Goal: Task Accomplishment & Management: Use online tool/utility

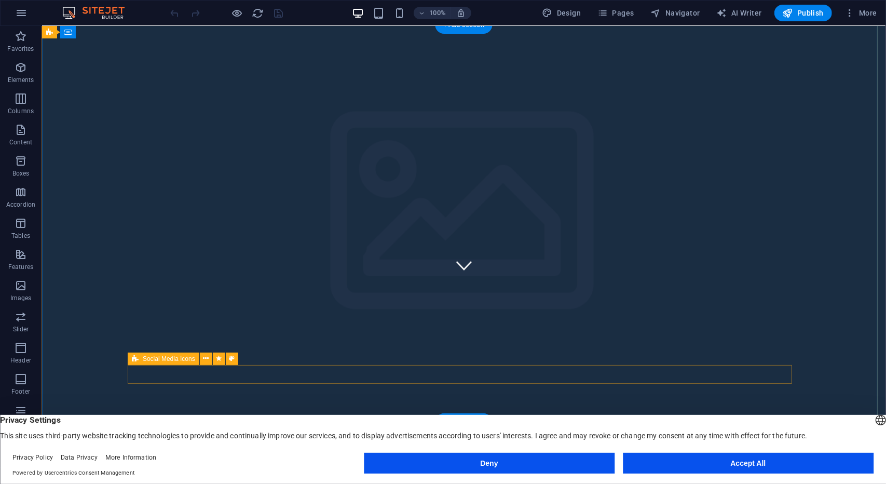
scroll to position [186, 0]
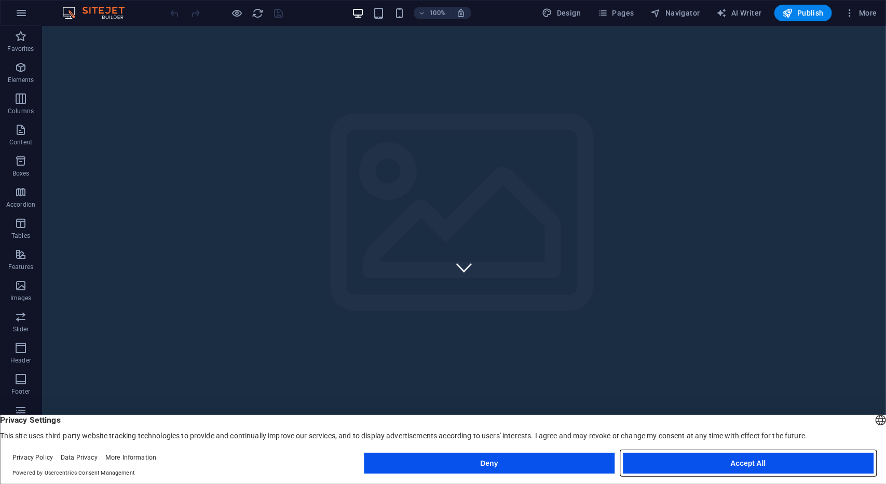
click at [733, 467] on button "Accept All" at bounding box center [748, 463] width 251 height 21
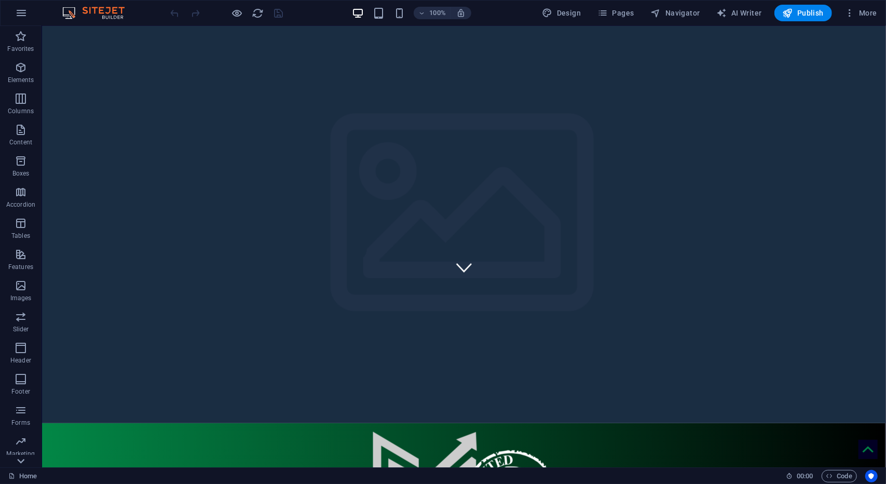
click at [18, 457] on icon at bounding box center [20, 461] width 15 height 15
click at [18, 387] on icon "button" at bounding box center [21, 384] width 12 height 12
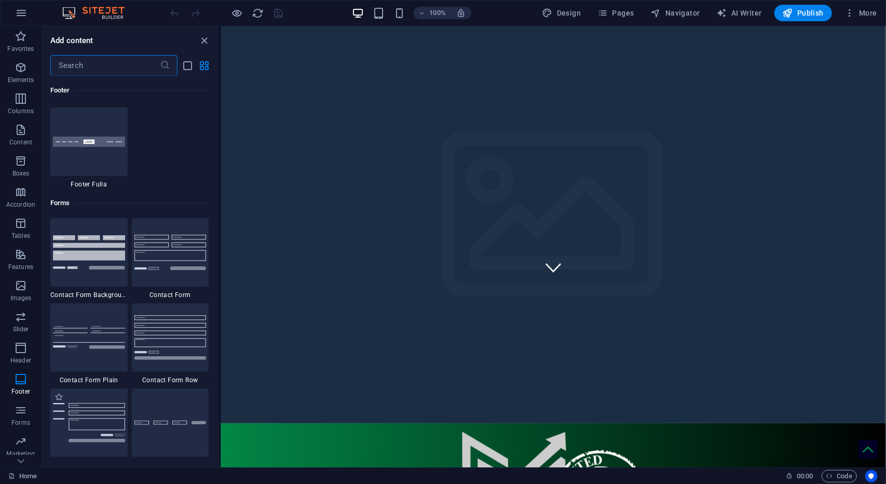
scroll to position [7467, 0]
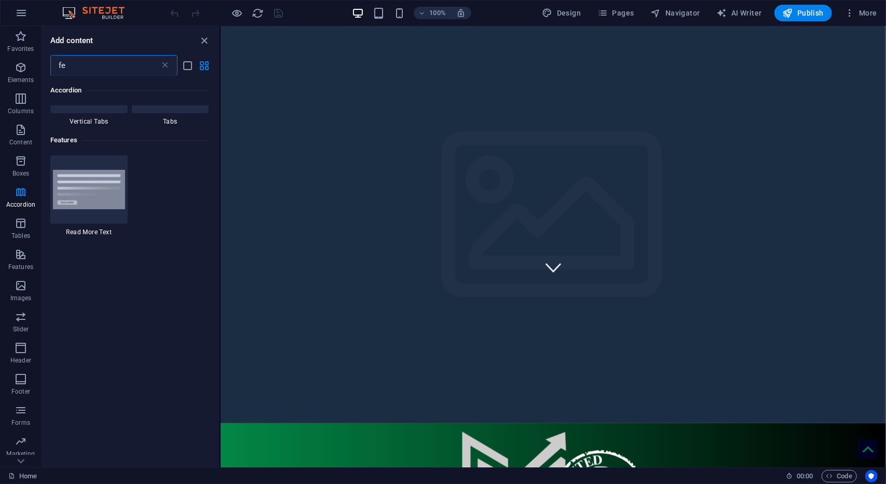
type input "f"
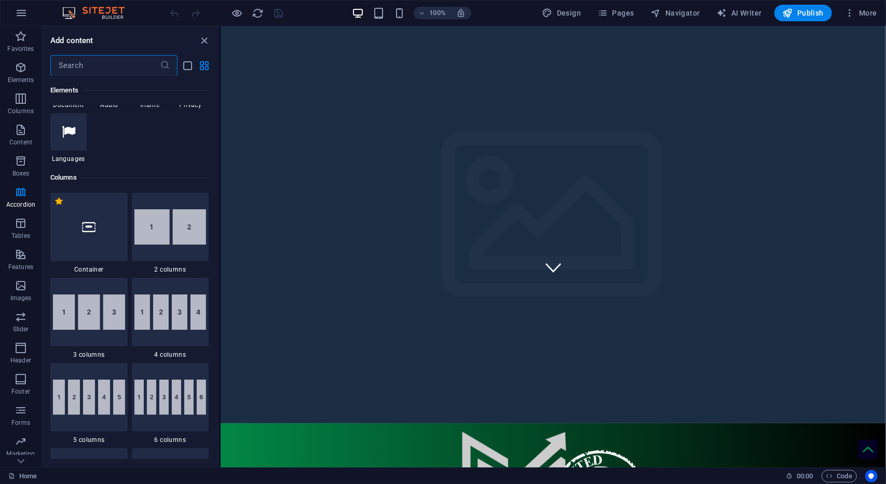
scroll to position [3461, 0]
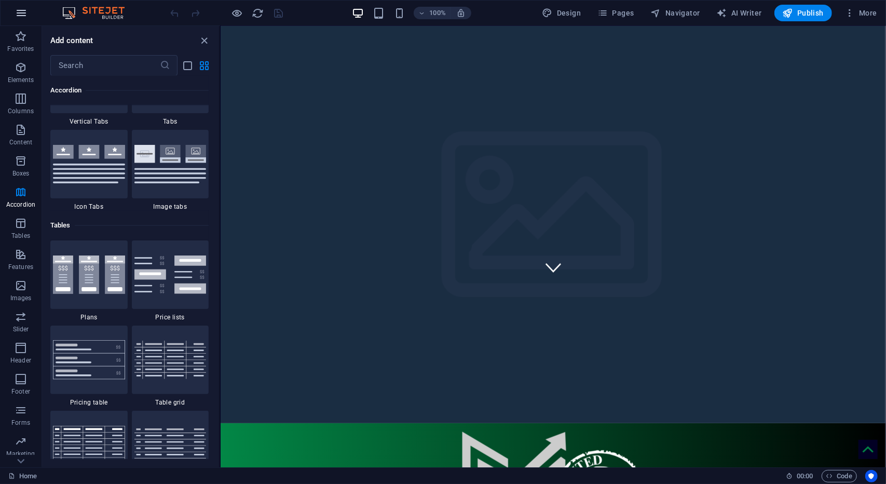
click at [23, 15] on icon "button" at bounding box center [21, 13] width 12 height 12
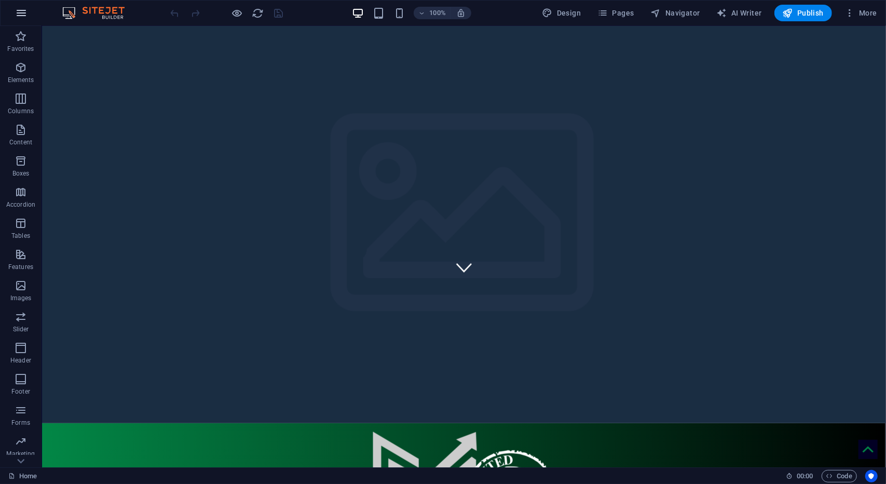
click at [20, 14] on icon "button" at bounding box center [21, 13] width 12 height 12
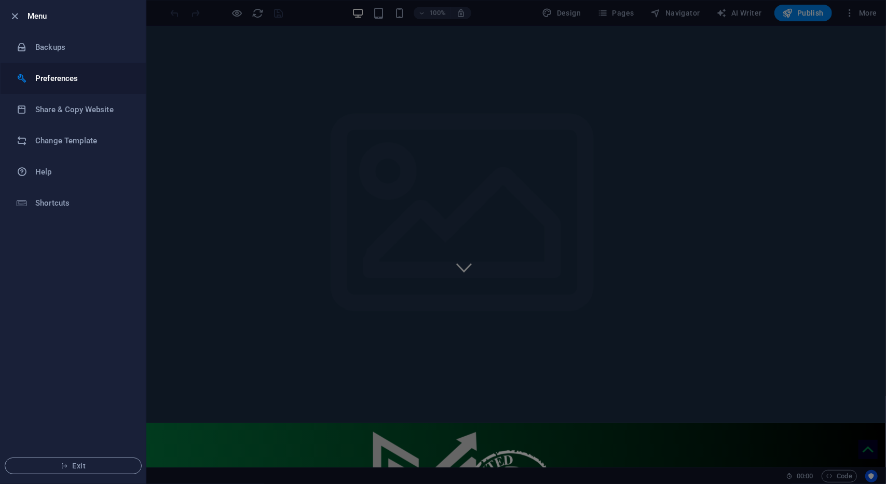
click at [42, 80] on h6 "Preferences" at bounding box center [83, 78] width 96 height 12
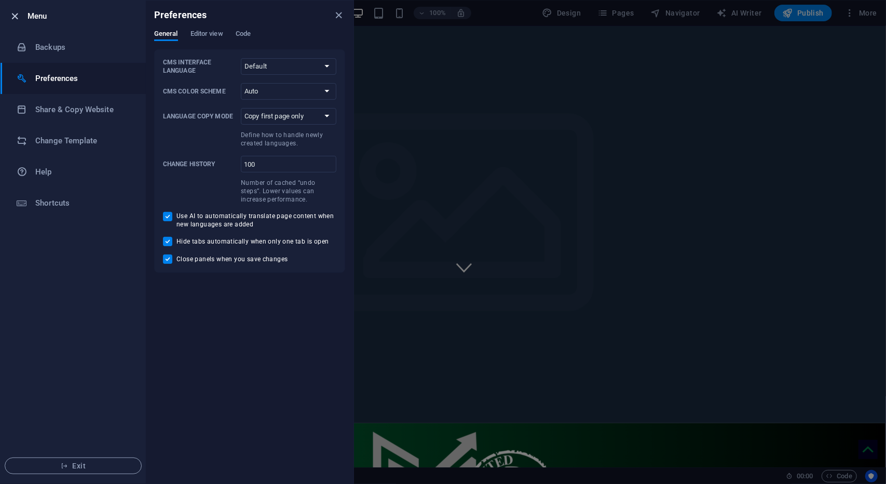
click at [13, 15] on icon "button" at bounding box center [15, 16] width 12 height 12
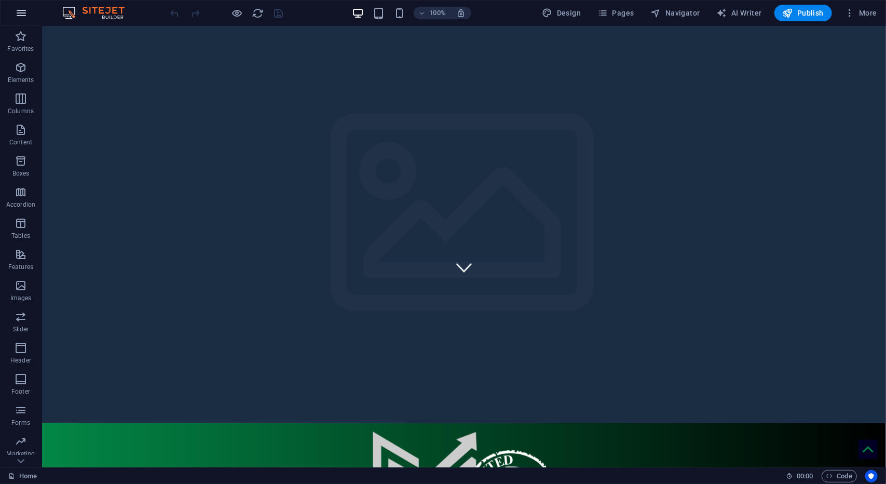
click at [22, 22] on button "button" at bounding box center [21, 13] width 25 height 25
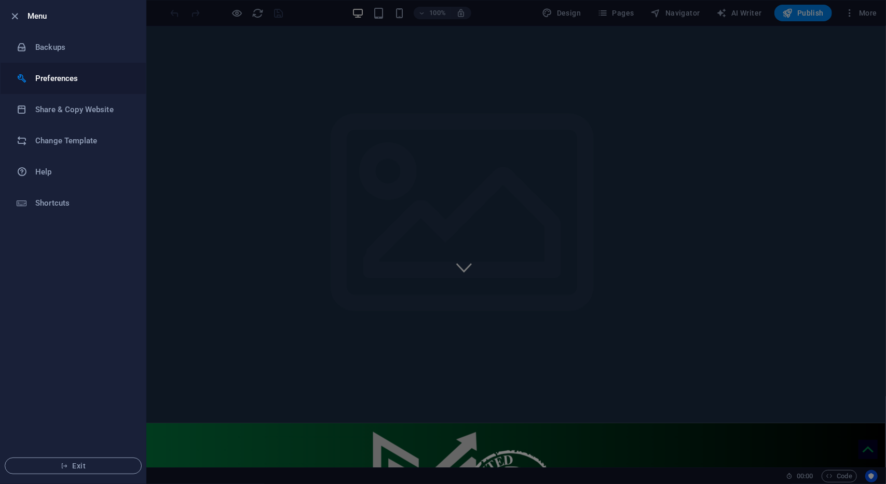
click at [44, 69] on li "Preferences" at bounding box center [73, 78] width 145 height 31
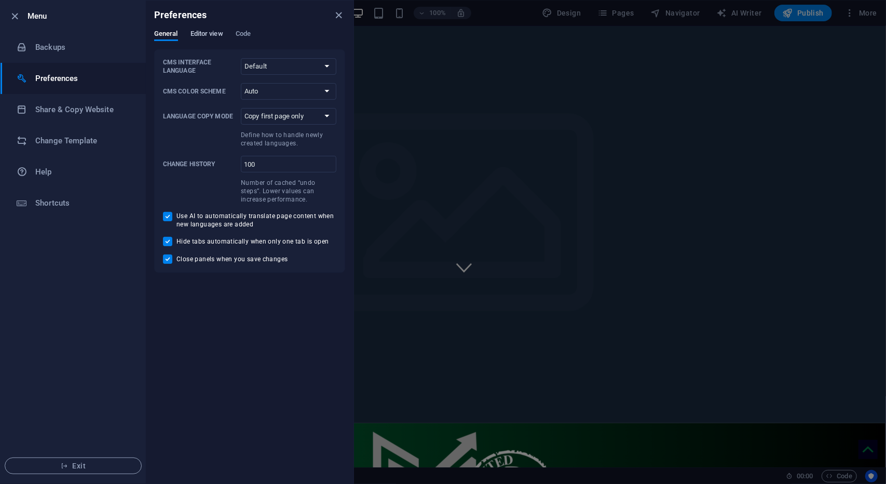
click at [199, 34] on span "Editor view" at bounding box center [207, 35] width 33 height 15
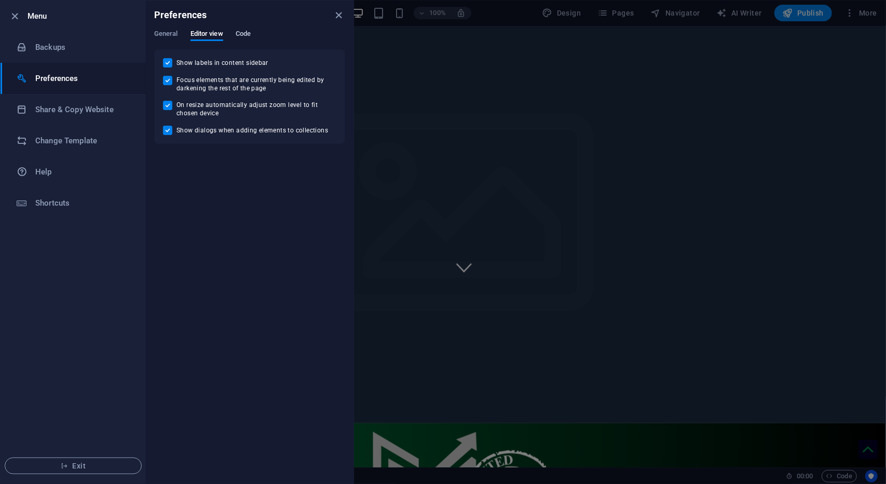
drag, startPoint x: 254, startPoint y: 36, endPoint x: 238, endPoint y: 35, distance: 16.1
click at [238, 35] on div "General Editor view Code" at bounding box center [249, 40] width 191 height 20
click at [238, 35] on span "Code" at bounding box center [243, 35] width 15 height 15
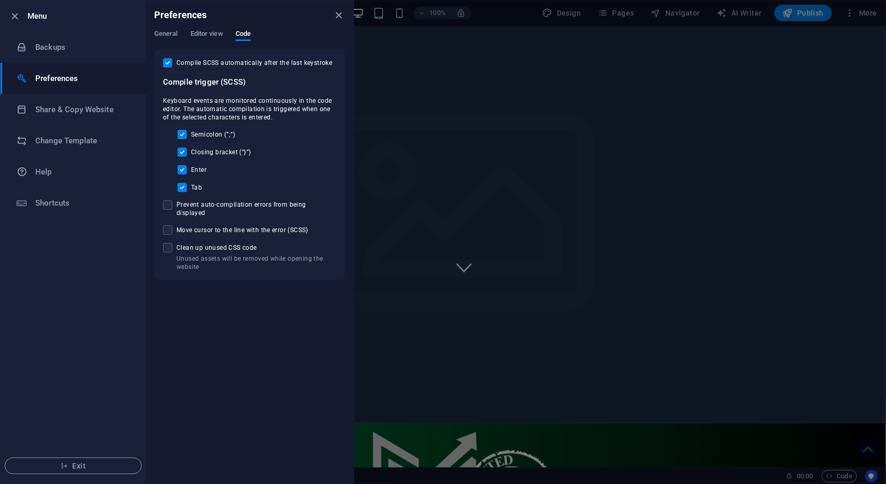
click at [698, 128] on div at bounding box center [443, 242] width 886 height 484
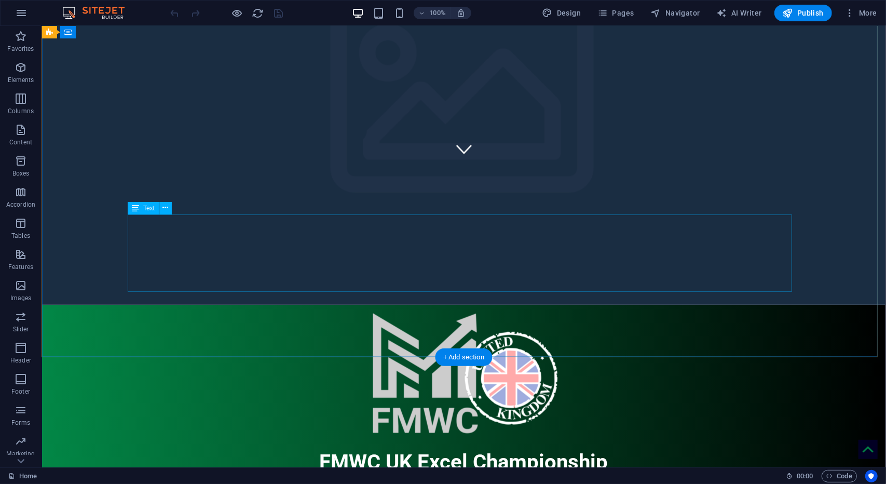
scroll to position [243, 0]
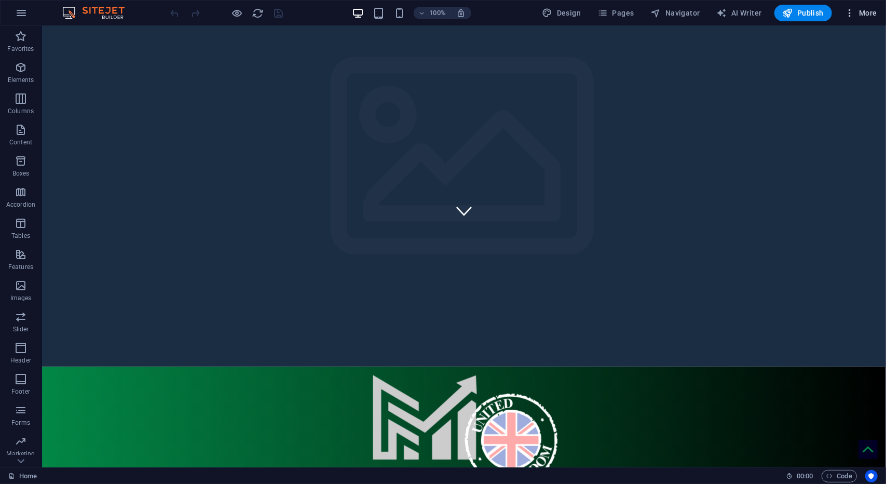
click at [851, 15] on icon "button" at bounding box center [850, 13] width 10 height 10
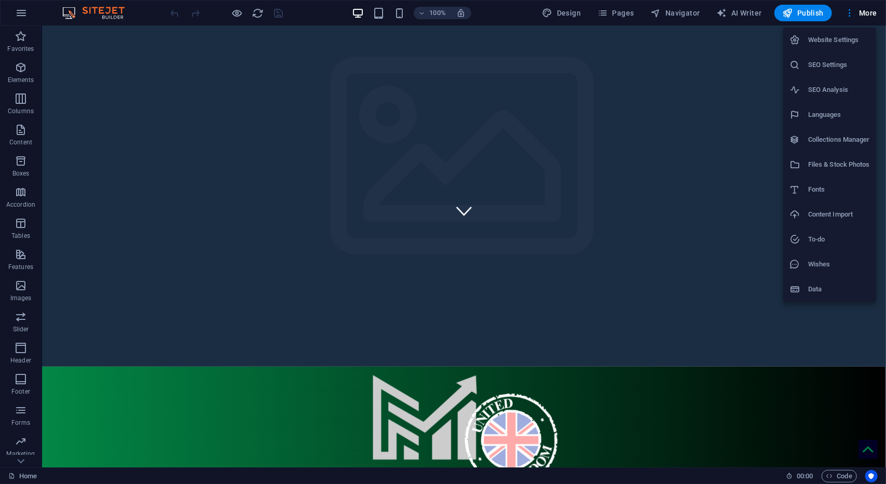
click at [847, 37] on h6 "Website Settings" at bounding box center [839, 40] width 62 height 12
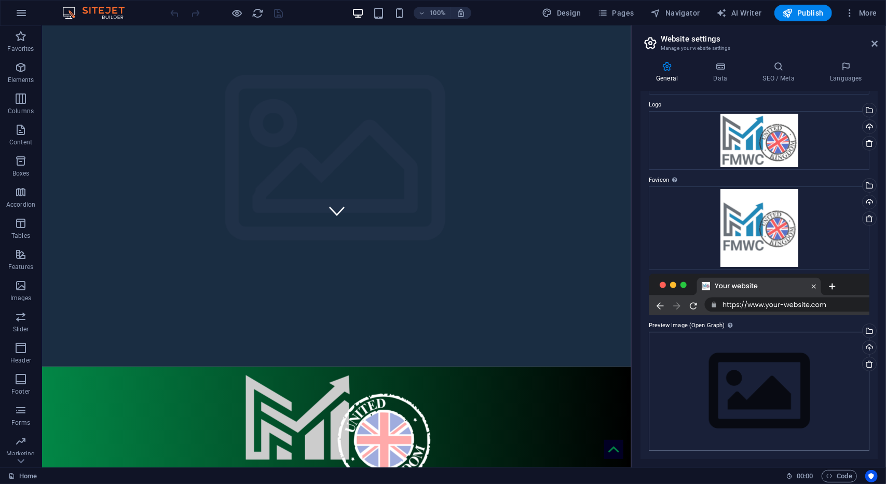
scroll to position [0, 0]
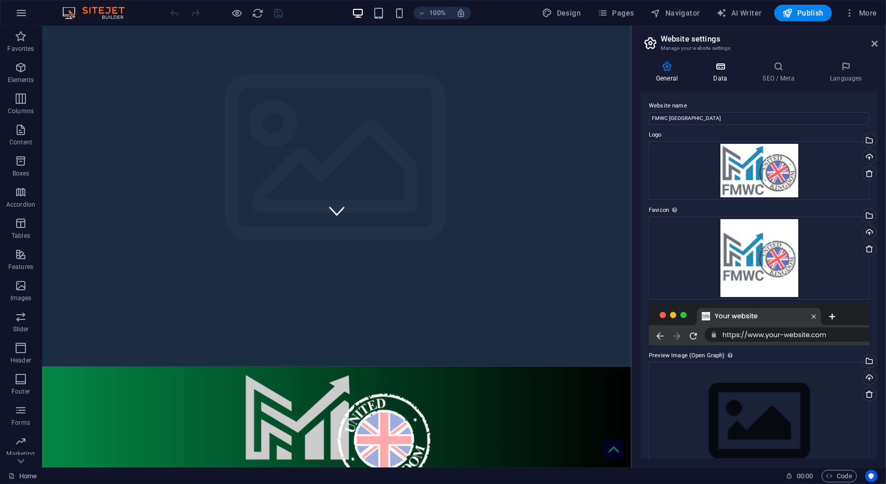
click at [734, 65] on icon at bounding box center [720, 66] width 45 height 10
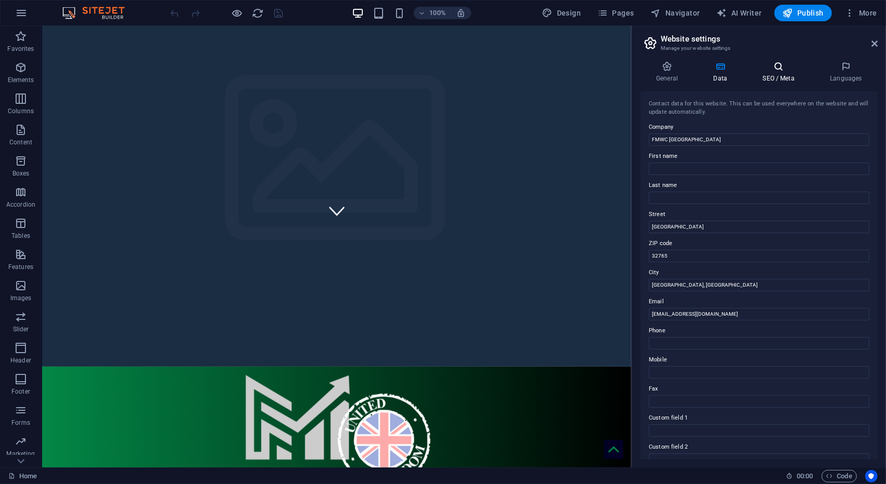
click at [779, 70] on icon at bounding box center [778, 66] width 63 height 10
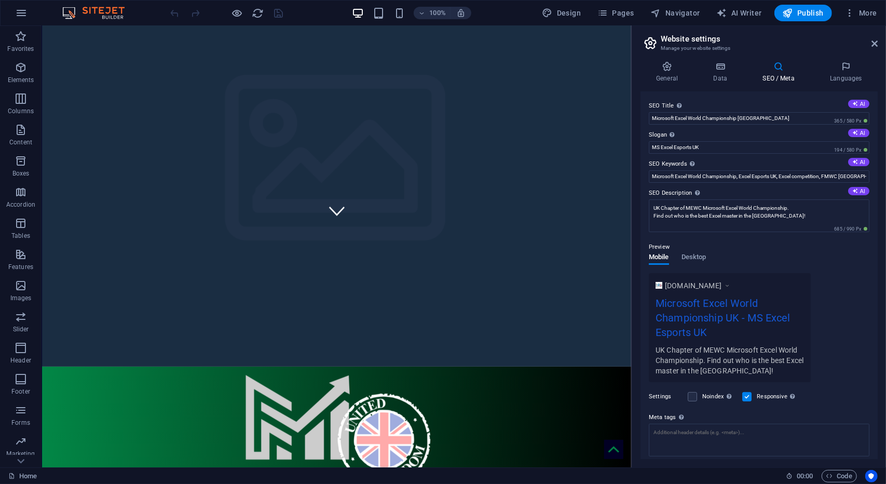
scroll to position [63, 0]
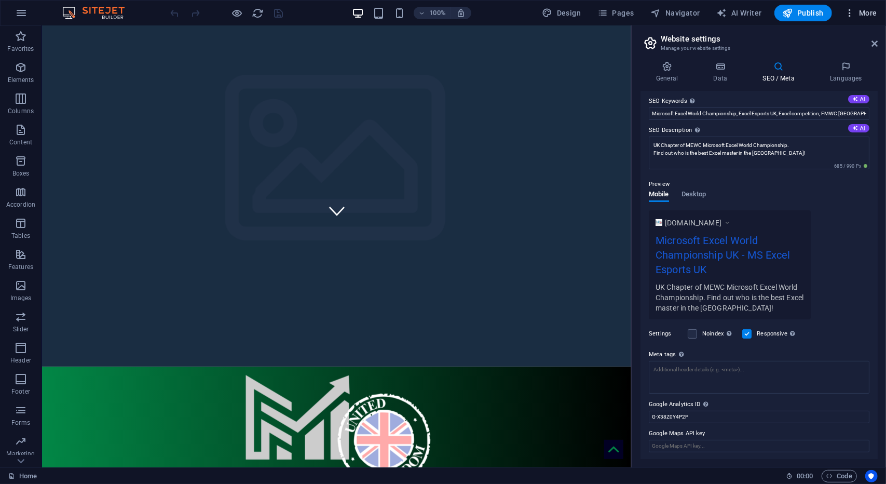
click at [853, 16] on icon "button" at bounding box center [850, 13] width 10 height 10
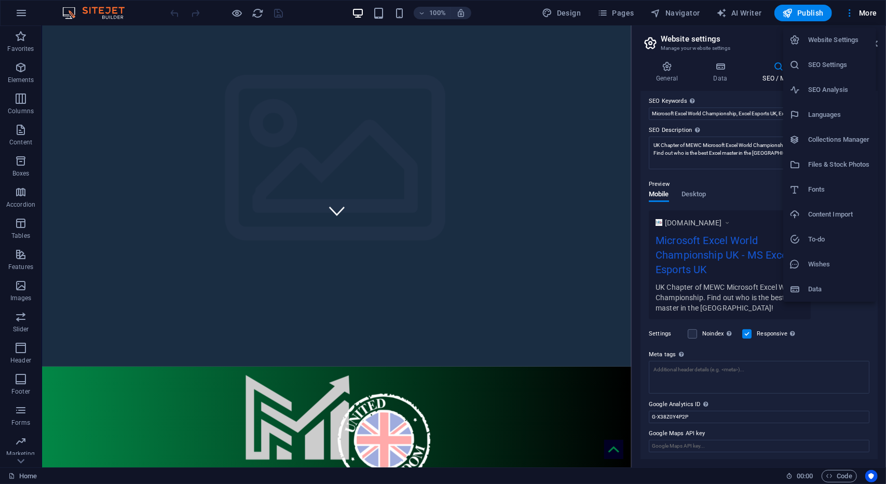
click at [854, 51] on li "Website Settings" at bounding box center [829, 40] width 93 height 25
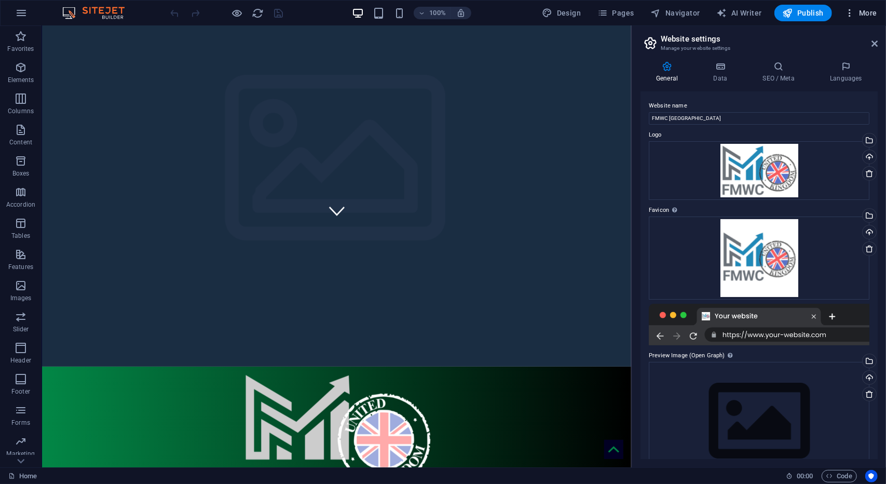
click at [856, 19] on button "More" at bounding box center [861, 13] width 41 height 17
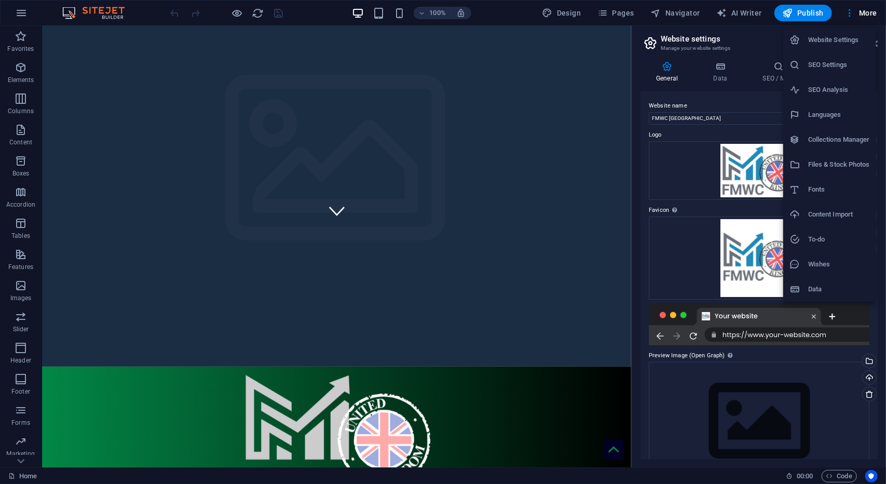
click at [840, 274] on li "Wishes" at bounding box center [829, 264] width 93 height 25
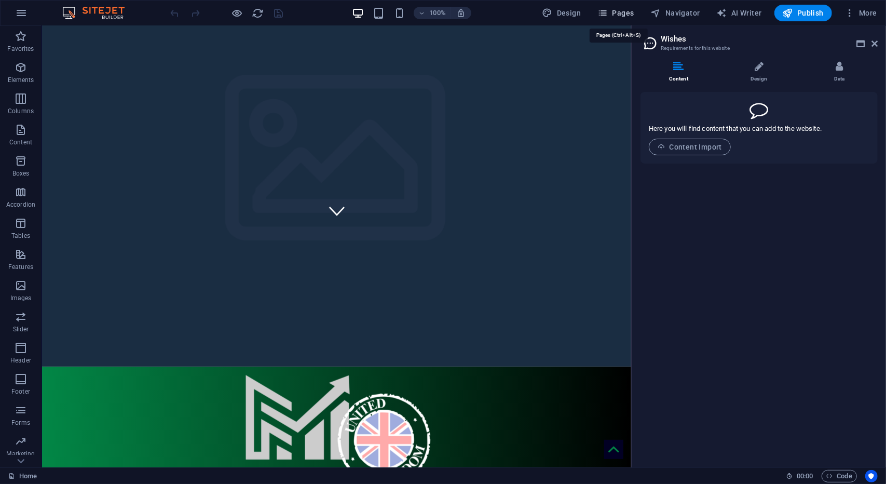
click at [605, 17] on icon "button" at bounding box center [603, 13] width 10 height 10
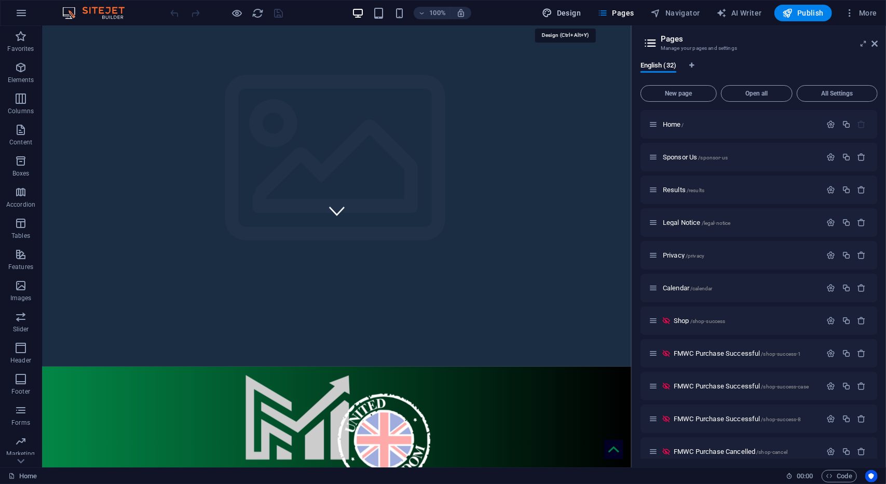
click at [556, 6] on button "Design" at bounding box center [561, 13] width 47 height 17
select select "px"
select select "300"
select select "px"
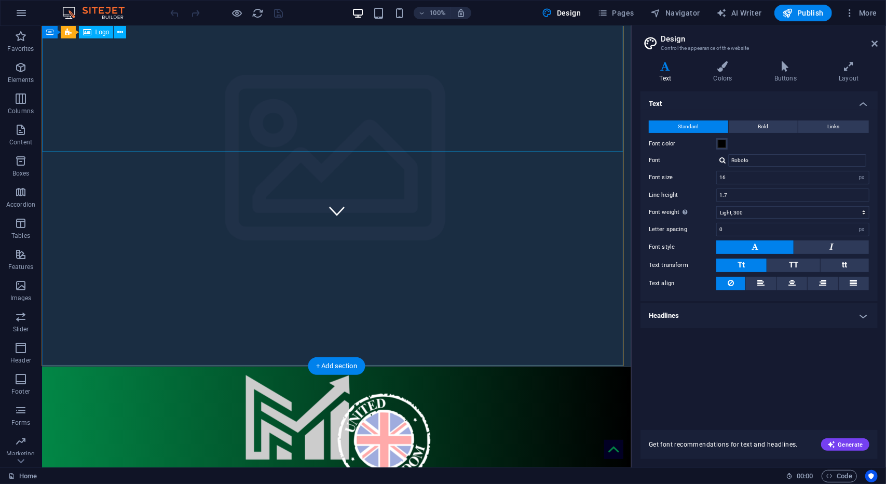
scroll to position [0, 0]
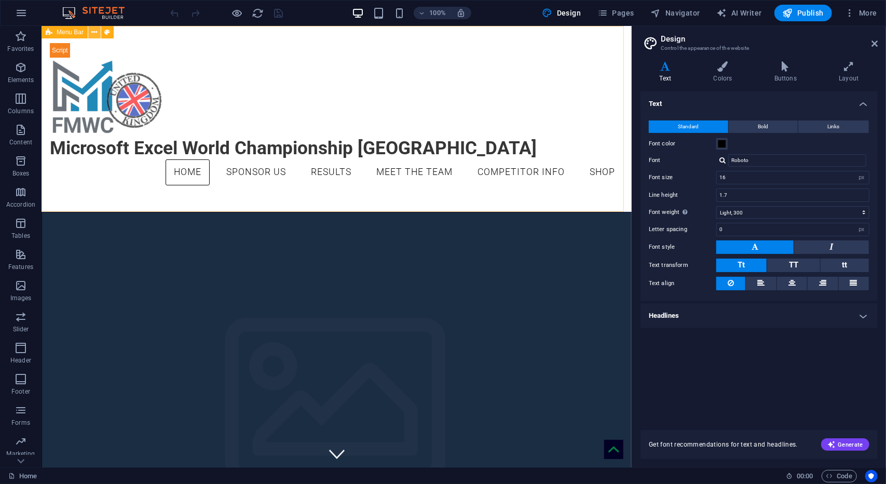
click at [93, 33] on icon at bounding box center [95, 32] width 6 height 11
click at [136, 30] on div "Microsoft Excel World Championship UK Home Sponsor Us Results Meet the Team Com…" at bounding box center [336, 118] width 590 height 186
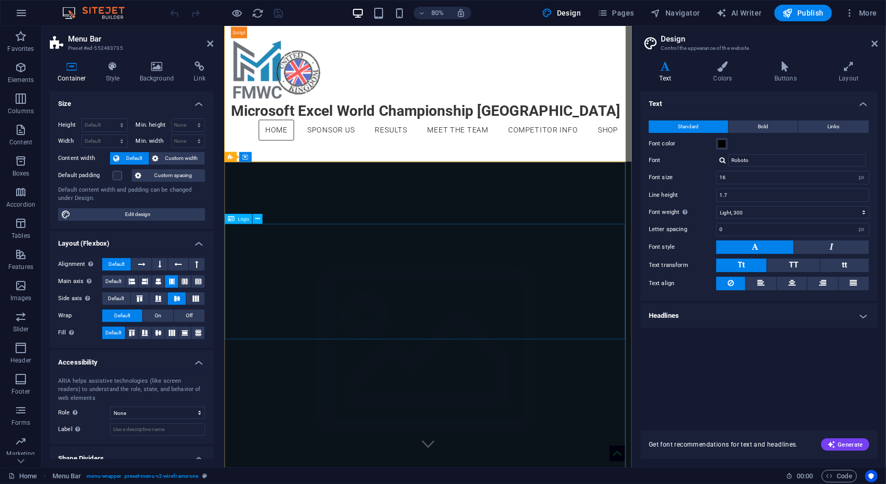
scroll to position [17, 0]
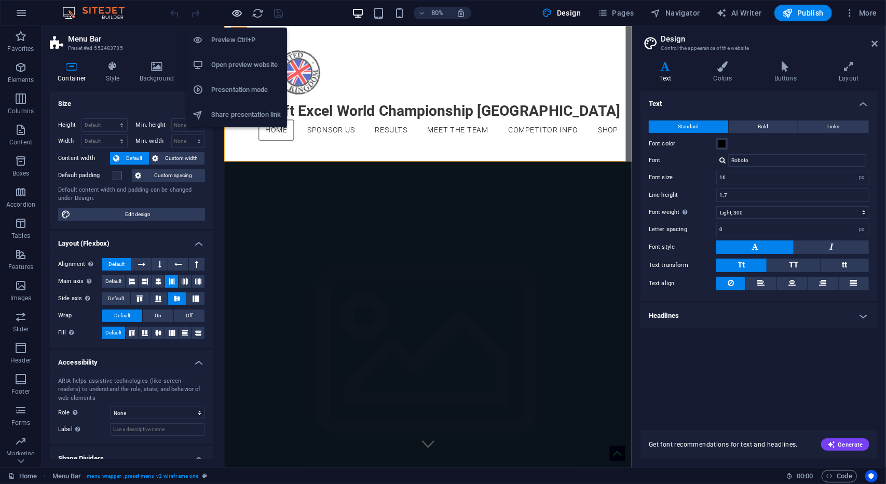
click at [235, 9] on icon "button" at bounding box center [238, 13] width 12 height 12
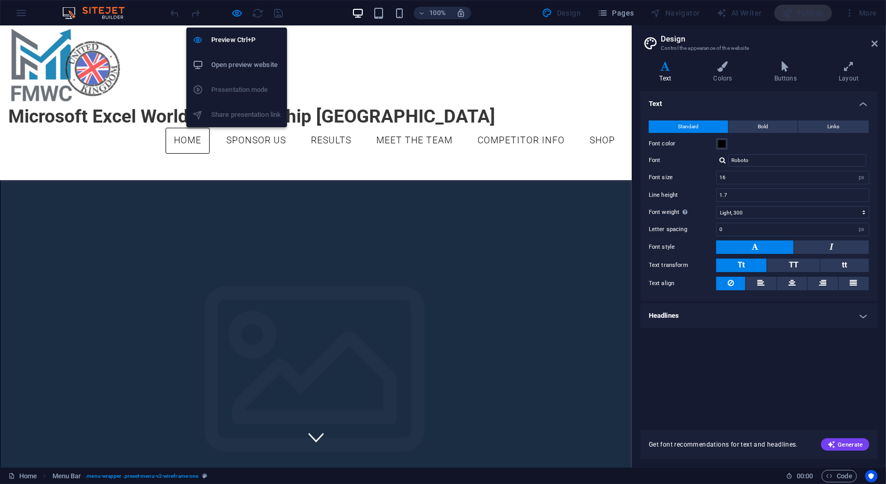
click at [238, 67] on h6 "Open preview website" at bounding box center [246, 65] width 70 height 12
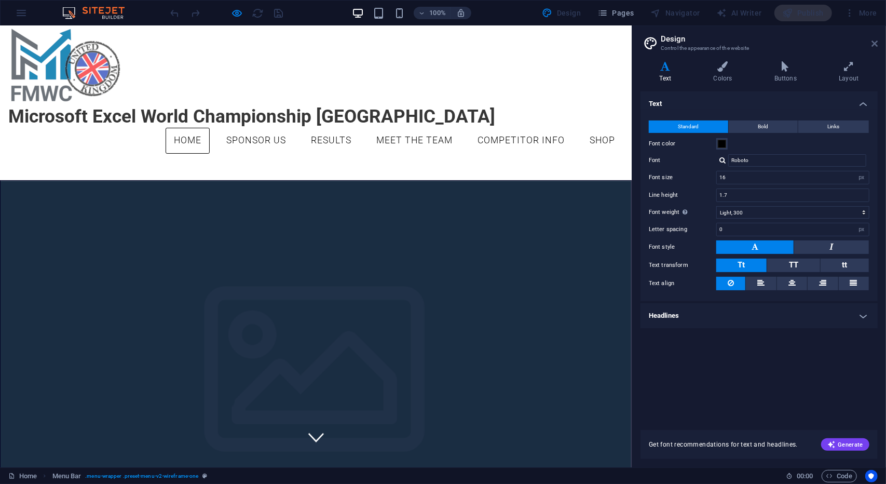
click at [873, 40] on icon at bounding box center [875, 43] width 6 height 8
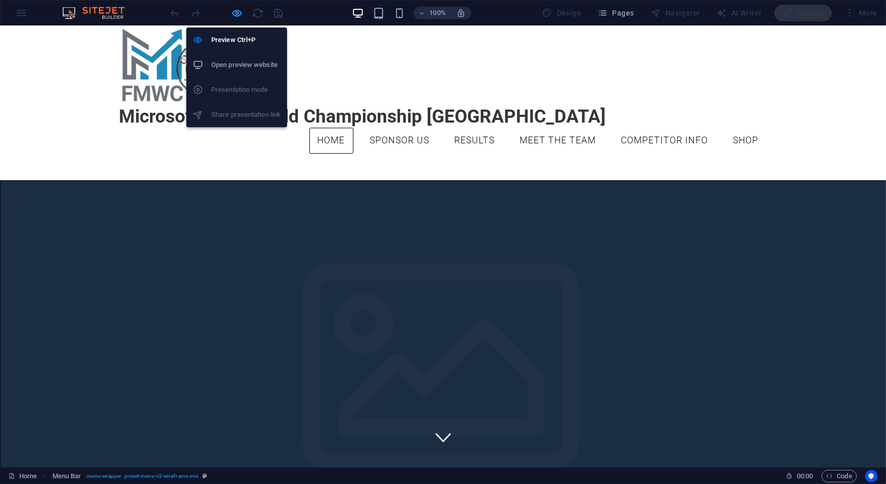
click at [238, 13] on icon "button" at bounding box center [238, 13] width 12 height 12
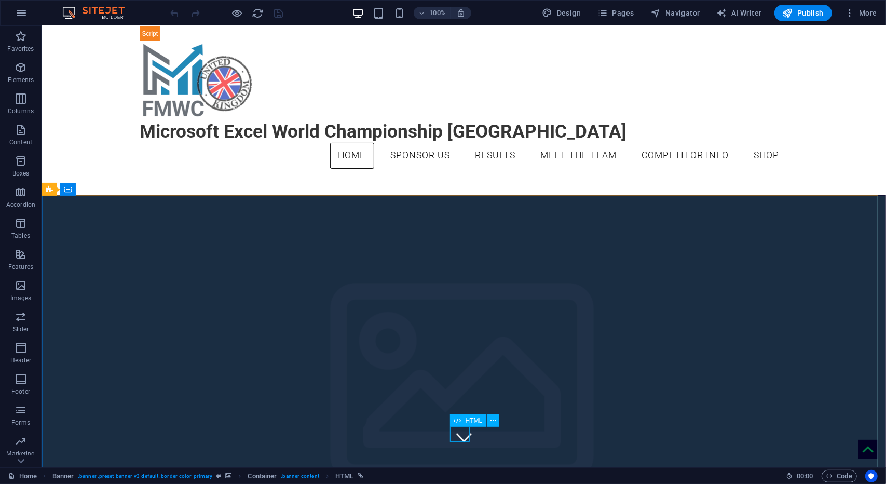
click at [471, 420] on span "HTML" at bounding box center [474, 420] width 17 height 6
click at [490, 422] on button at bounding box center [493, 420] width 12 height 12
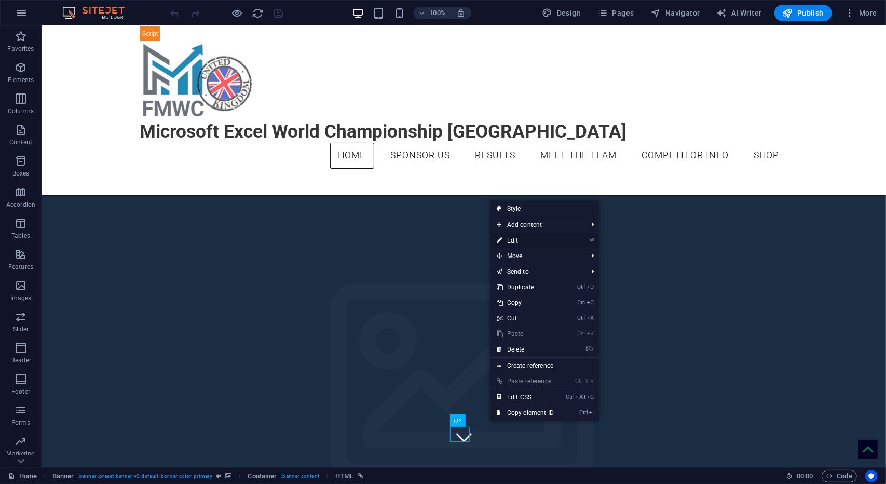
click at [563, 242] on li "⏎ Edit" at bounding box center [545, 241] width 109 height 16
click at [520, 239] on link "⏎ Edit" at bounding box center [526, 241] width 70 height 16
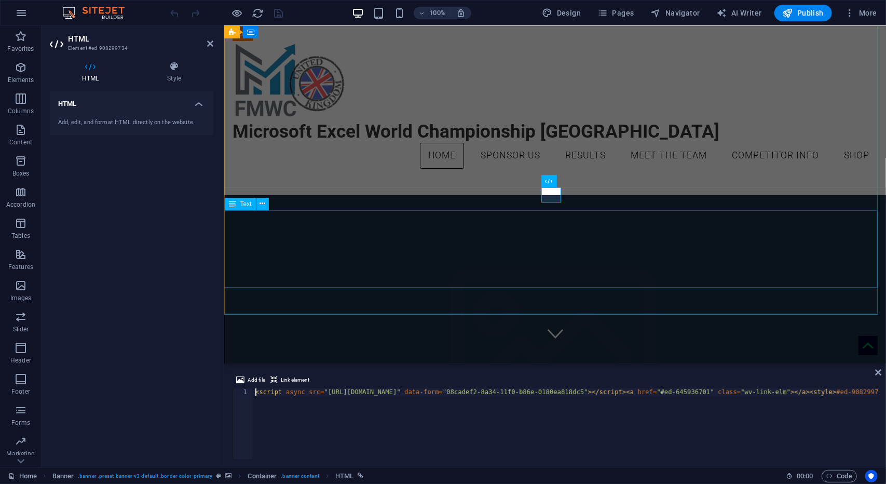
scroll to position [218, 0]
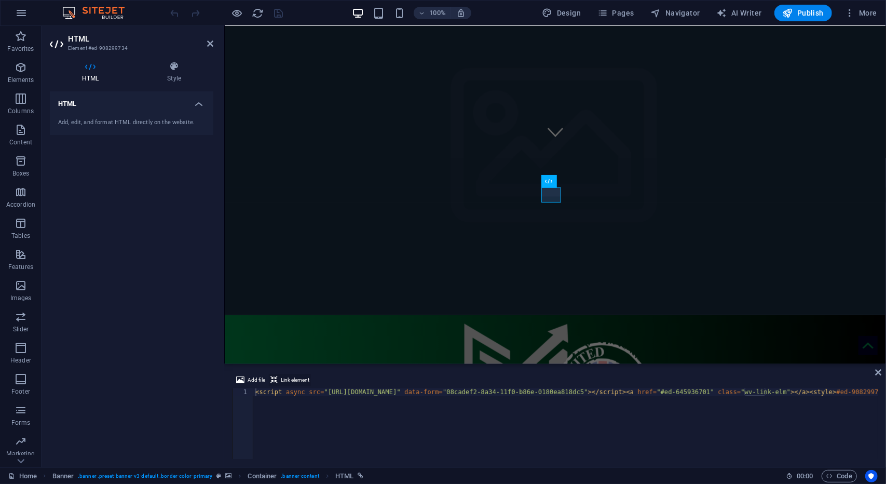
click at [289, 385] on span "Link element" at bounding box center [295, 380] width 29 height 12
click at [836, 478] on span "Code" at bounding box center [840, 476] width 26 height 12
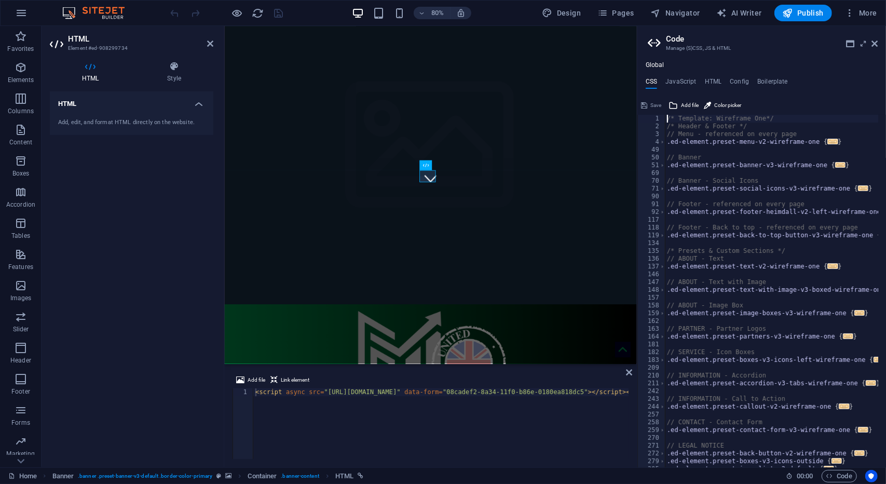
scroll to position [11, 0]
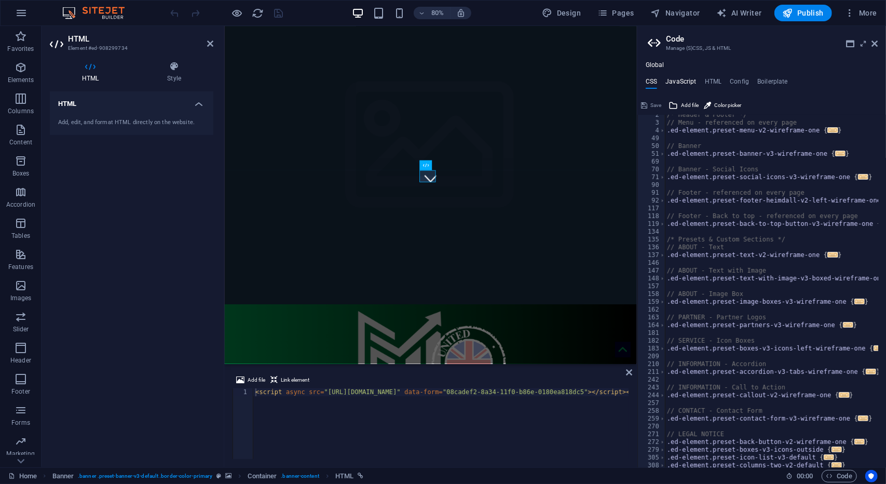
click at [685, 83] on h4 "JavaScript" at bounding box center [681, 83] width 31 height 11
type textarea "/* JS for preset "Menu V2" */"
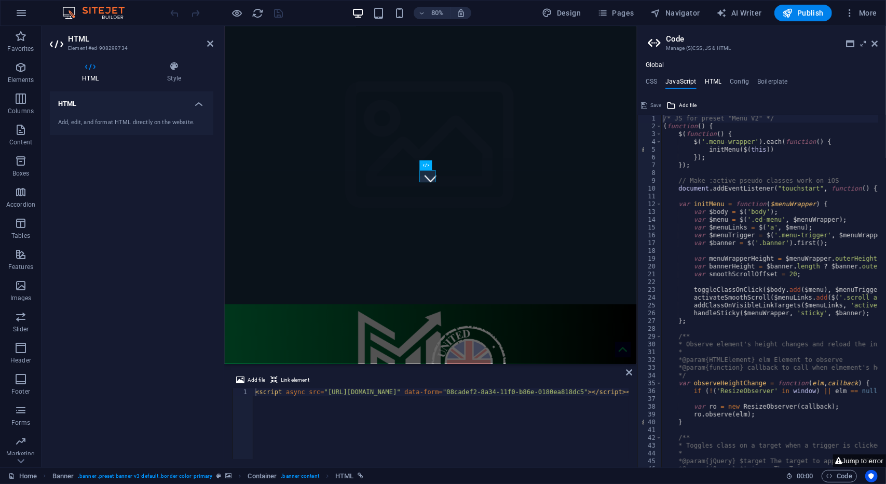
click at [720, 81] on h4 "HTML" at bounding box center [713, 83] width 17 height 11
type textarea "{{content}}"
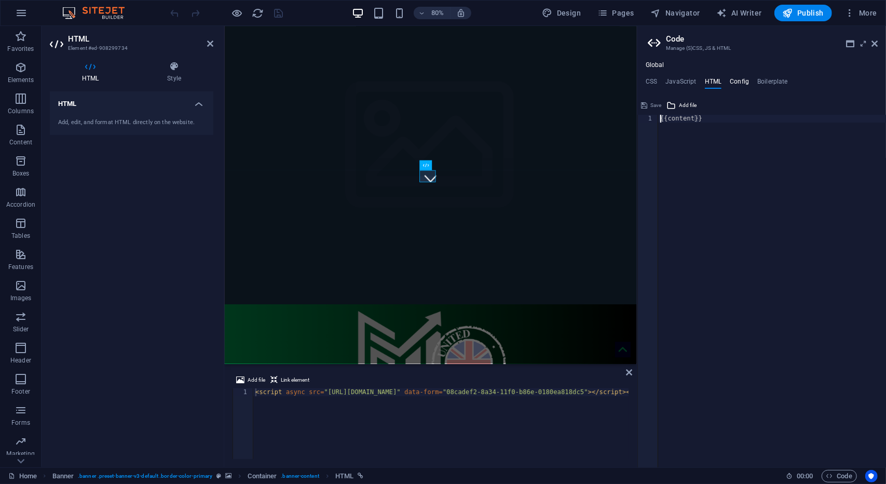
click at [734, 79] on h4 "Config" at bounding box center [739, 83] width 19 height 11
type textarea "$color-background: #ffffff;"
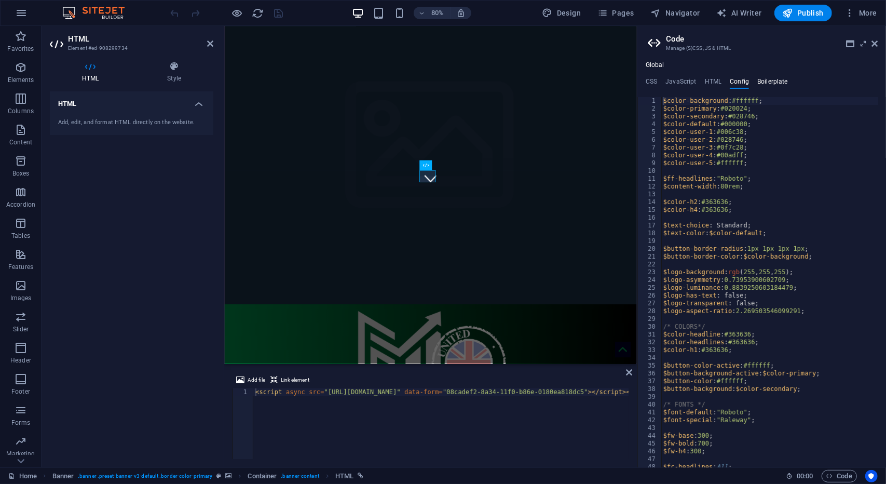
click at [765, 79] on h4 "Boilerplate" at bounding box center [773, 83] width 31 height 11
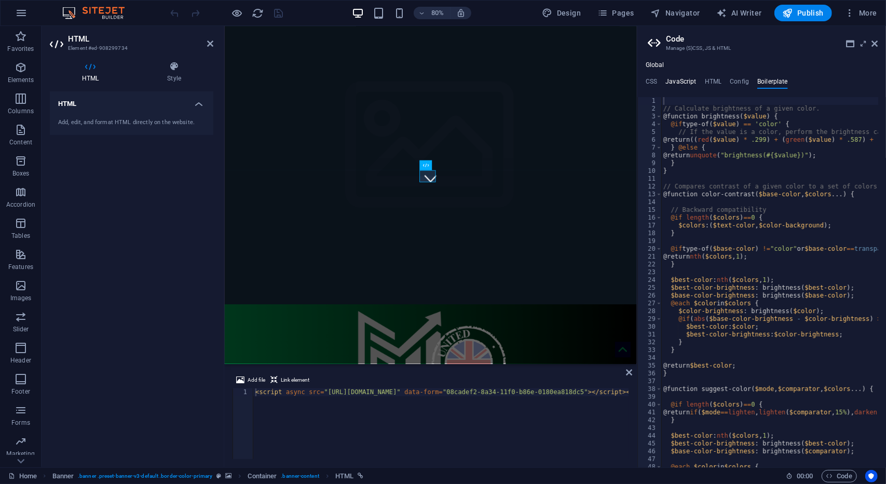
click at [684, 85] on h4 "JavaScript" at bounding box center [681, 83] width 31 height 11
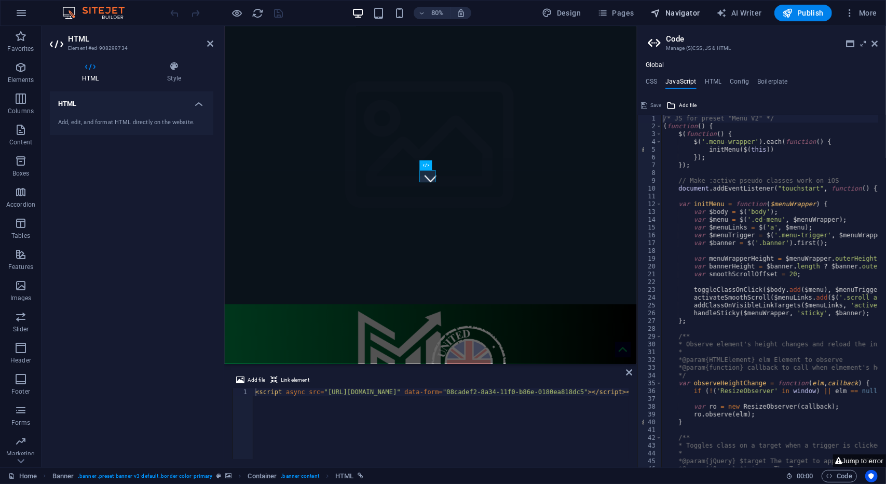
click at [670, 16] on span "Navigator" at bounding box center [675, 13] width 49 height 10
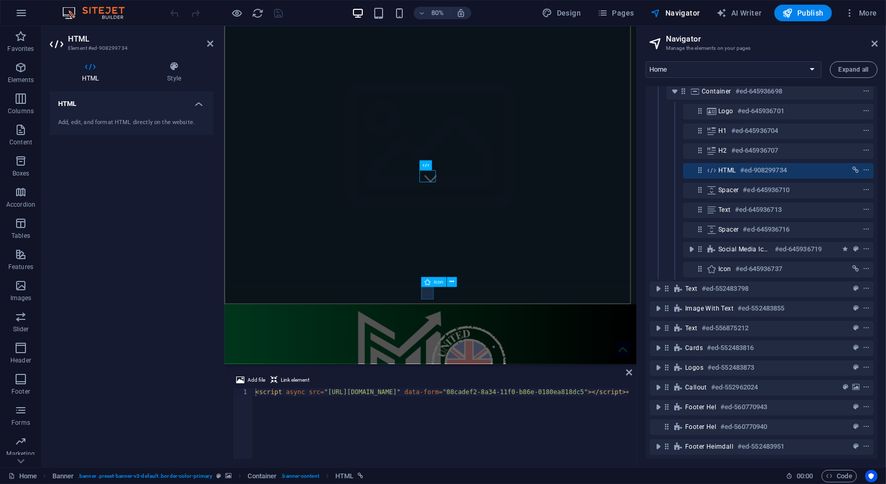
scroll to position [0, 0]
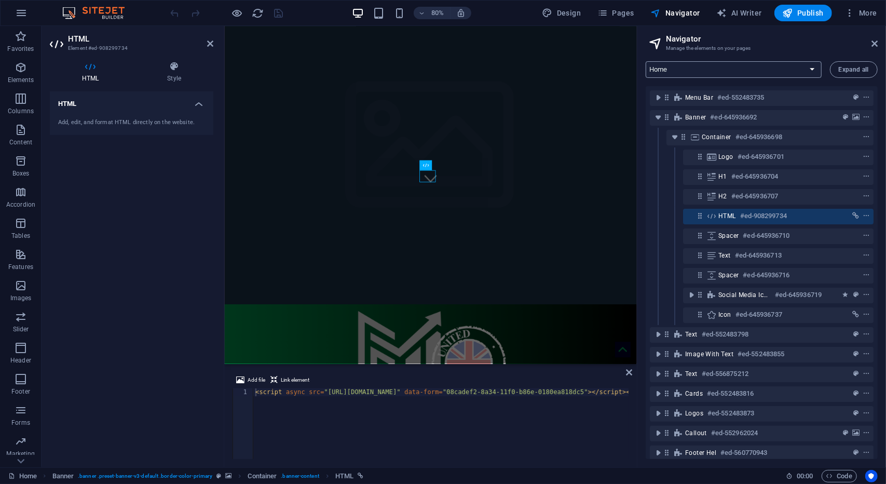
click at [741, 67] on select "Home Sponsor Us Results Legal Notice Privacy Calendar Shop FMWC Purchase Succes…" at bounding box center [734, 69] width 176 height 17
click at [626, 9] on span "Pages" at bounding box center [616, 13] width 36 height 10
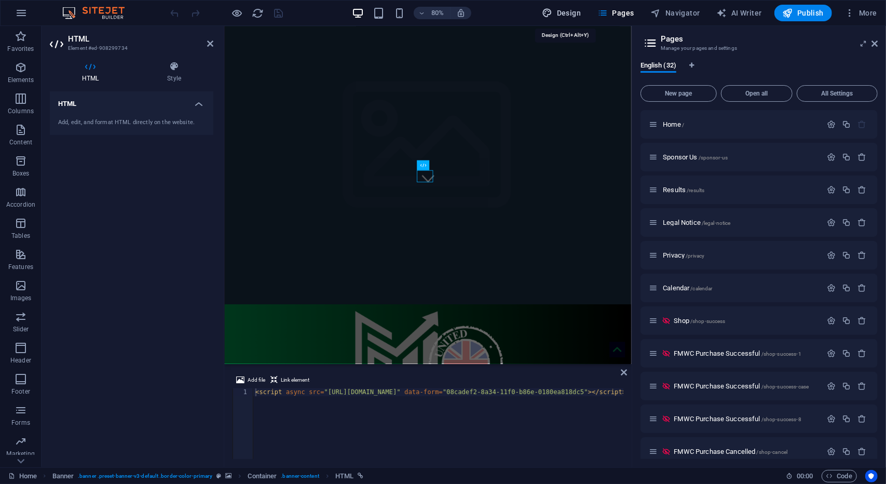
click at [562, 13] on span "Design" at bounding box center [562, 13] width 39 height 10
select select "px"
select select "300"
select select "px"
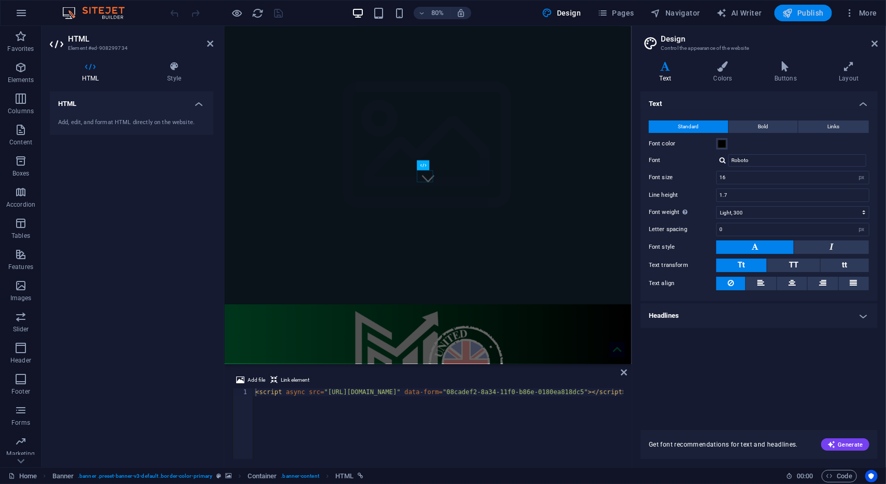
click at [807, 7] on button "Publish" at bounding box center [804, 13] width 58 height 17
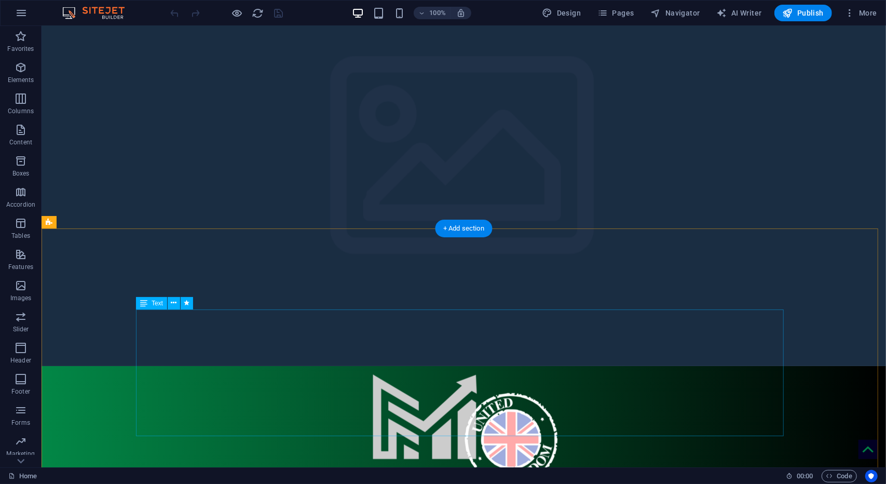
scroll to position [202, 0]
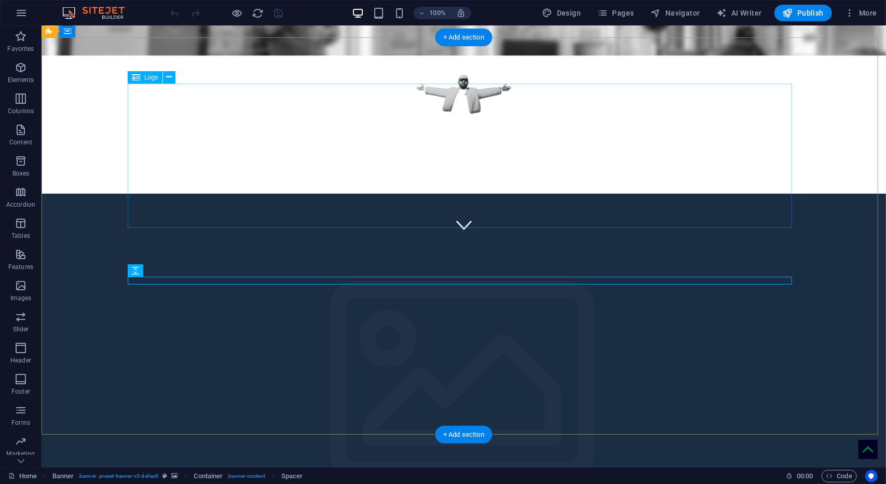
scroll to position [228, 0]
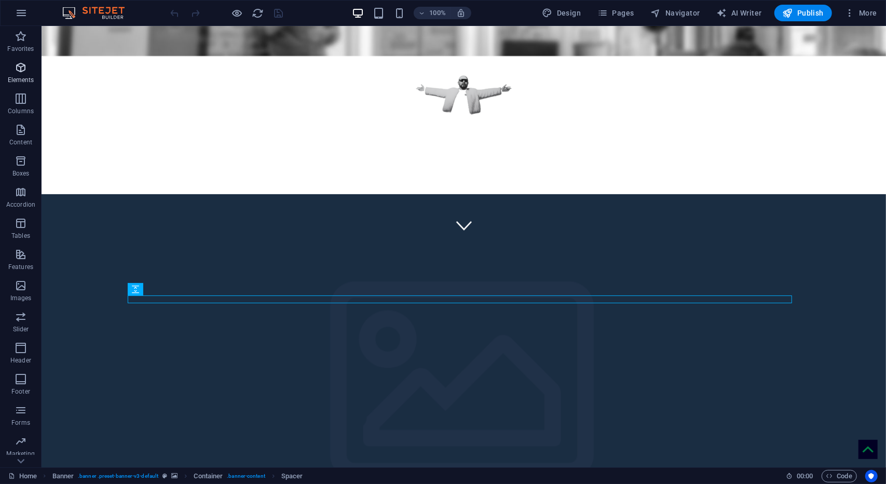
click at [17, 76] on p "Elements" at bounding box center [21, 80] width 26 height 8
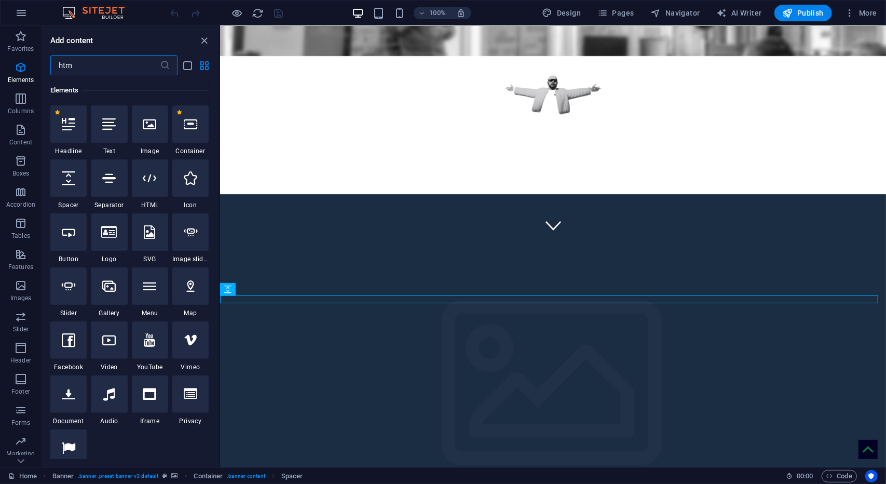
scroll to position [0, 0]
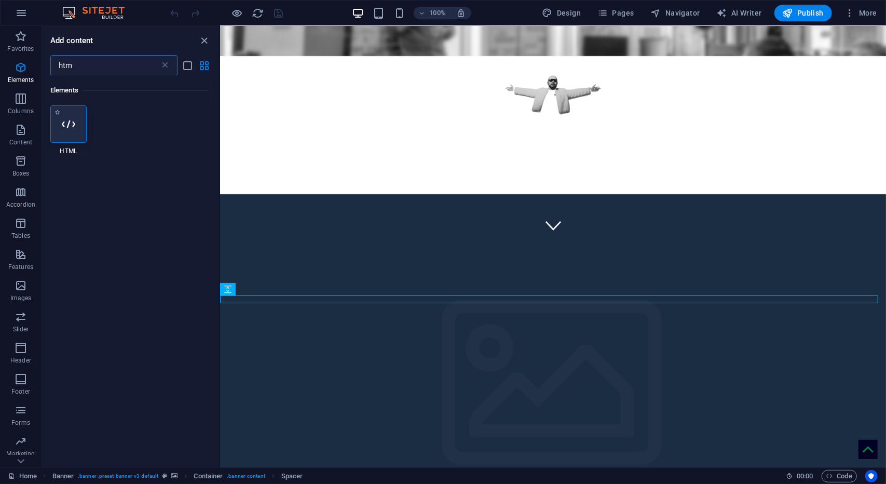
type input "htm"
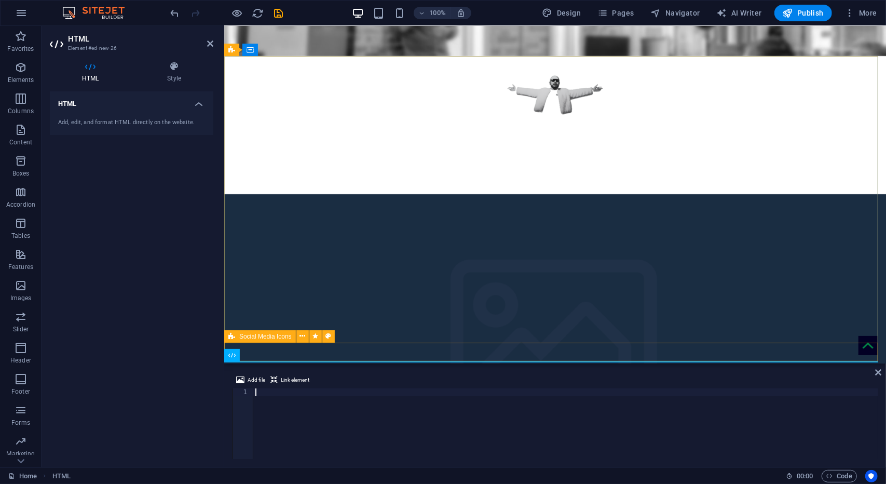
type textarea "<script>!function(w,s,b){Array.isArray(w[s])&&w[s].push(b)}(window,'YETT_WHITEL…"
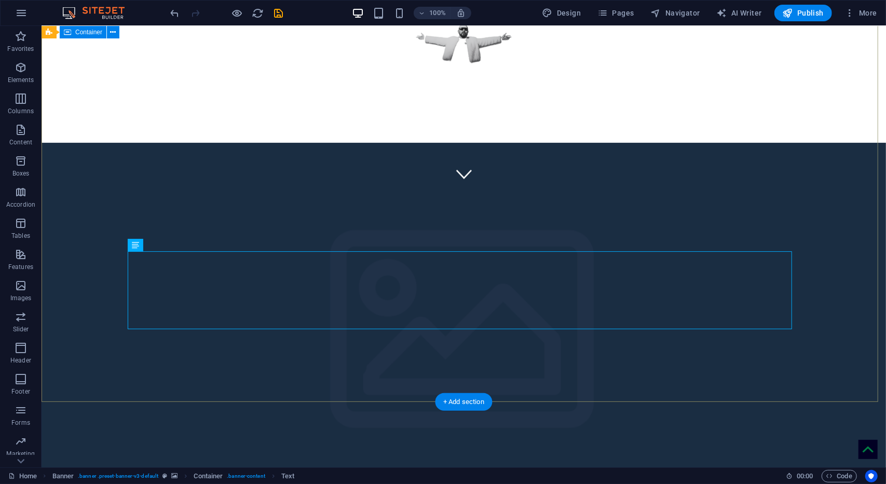
scroll to position [280, 0]
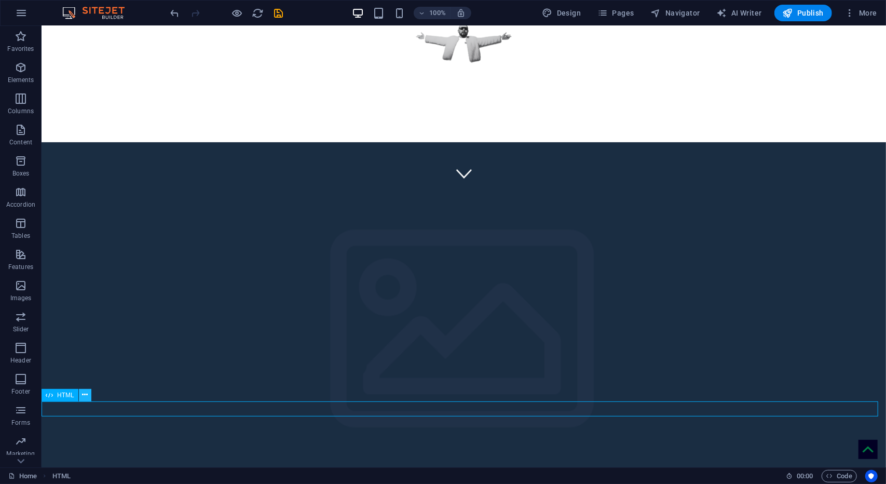
click at [82, 397] on icon at bounding box center [85, 394] width 6 height 11
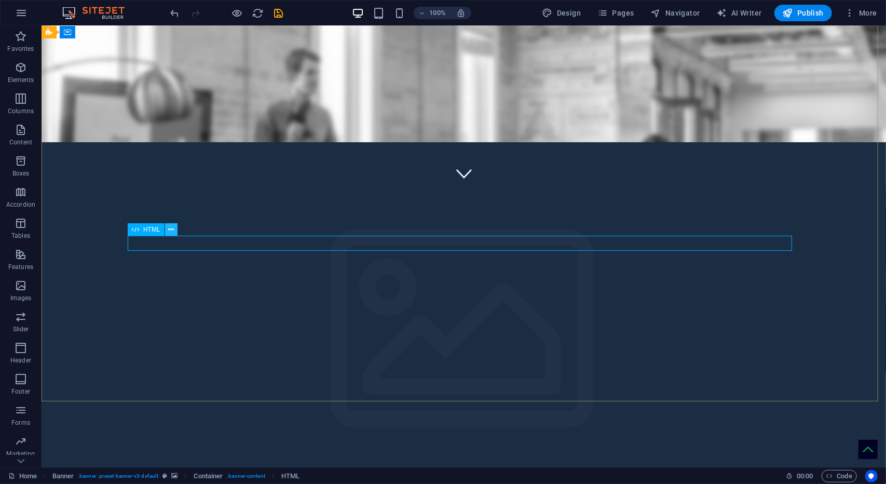
click at [169, 230] on icon at bounding box center [171, 229] width 6 height 11
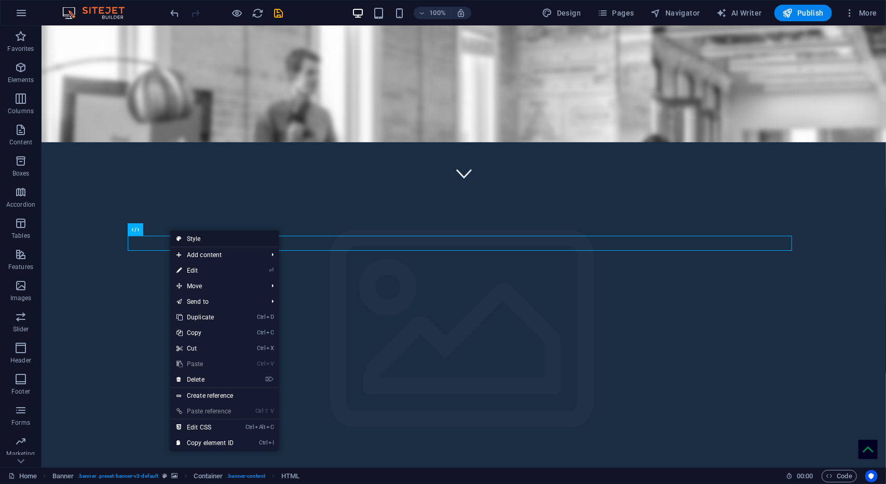
click at [211, 240] on link "Style" at bounding box center [224, 239] width 109 height 16
select select "preset-banner-v3-default"
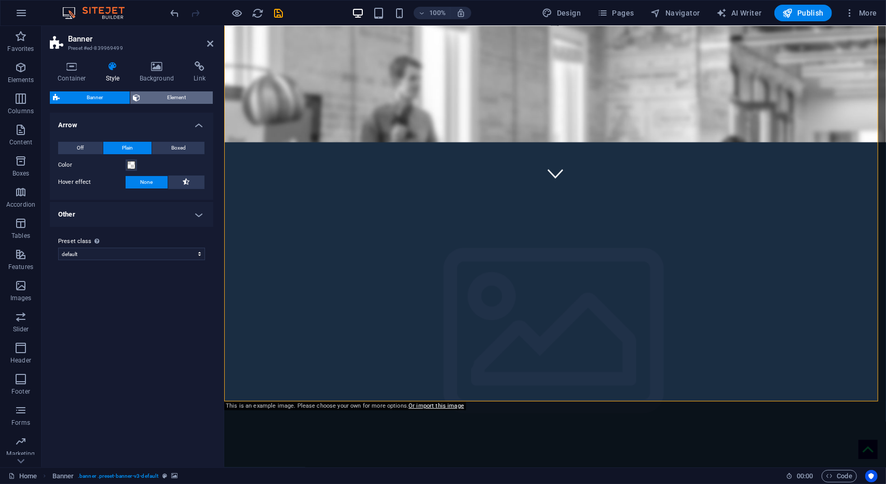
click at [148, 97] on span "Element" at bounding box center [177, 97] width 66 height 12
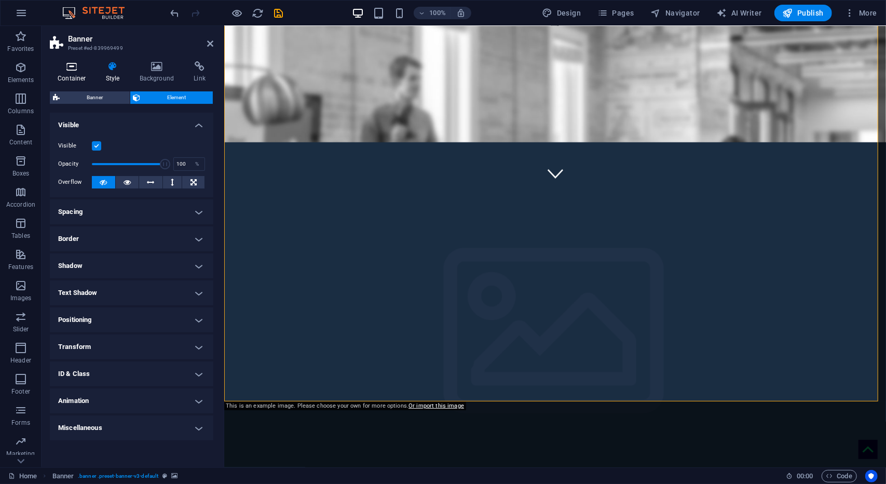
click at [67, 72] on h4 "Container" at bounding box center [74, 72] width 48 height 22
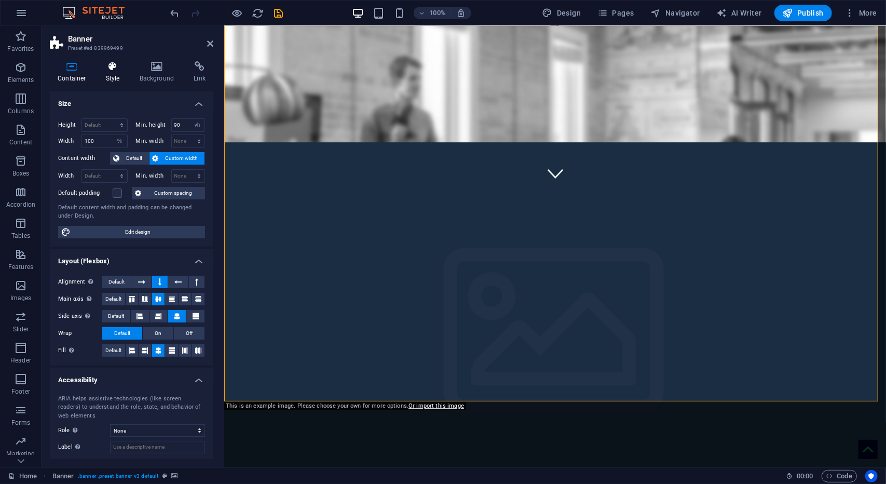
click at [122, 69] on icon at bounding box center [113, 66] width 30 height 10
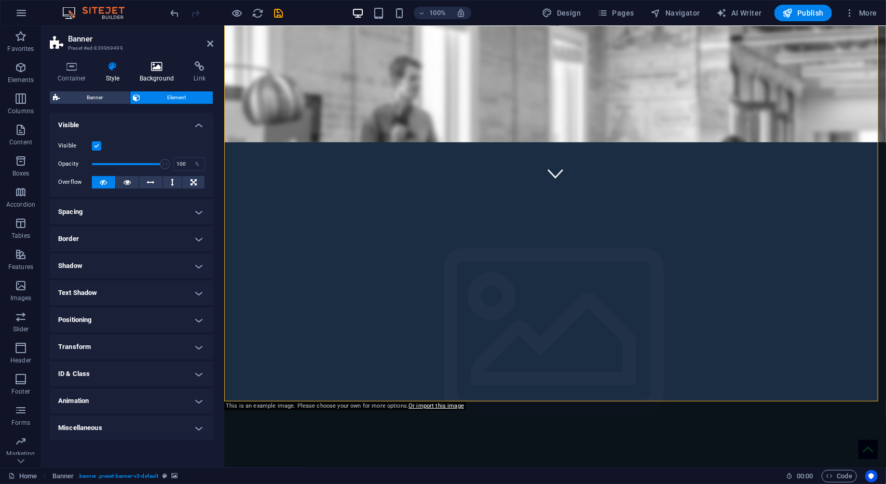
click at [154, 67] on icon at bounding box center [157, 66] width 50 height 10
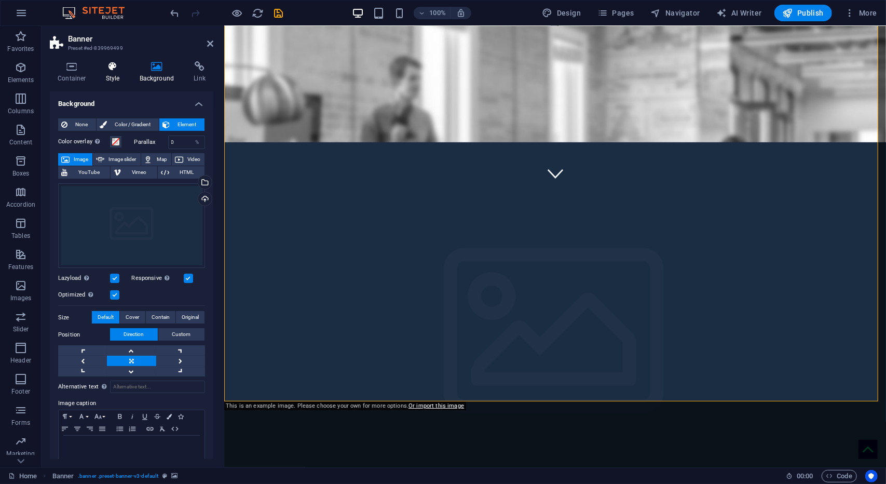
click at [108, 77] on h4 "Style" at bounding box center [115, 72] width 34 height 22
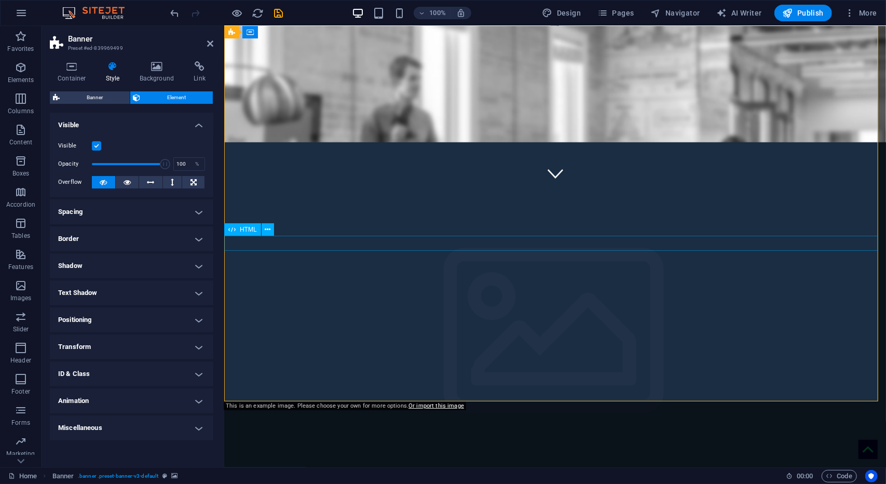
click at [196, 319] on h4 "Positioning" at bounding box center [132, 319] width 164 height 25
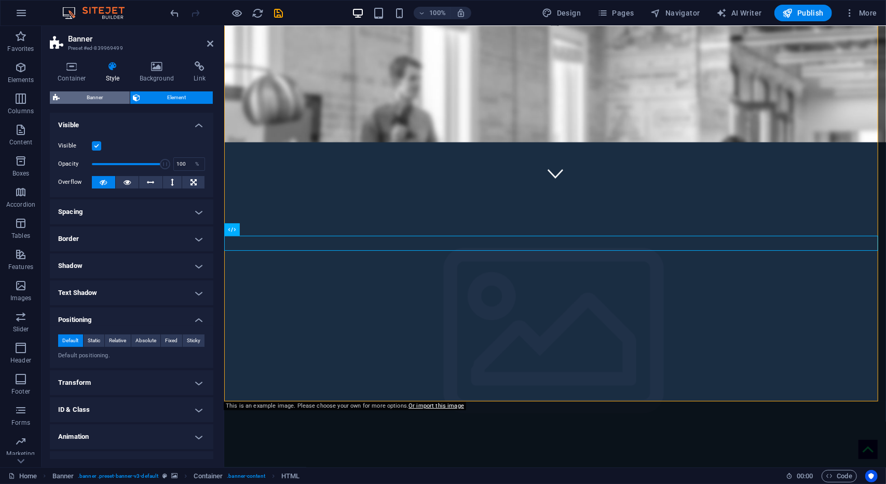
click at [106, 101] on span "Banner" at bounding box center [95, 97] width 64 height 12
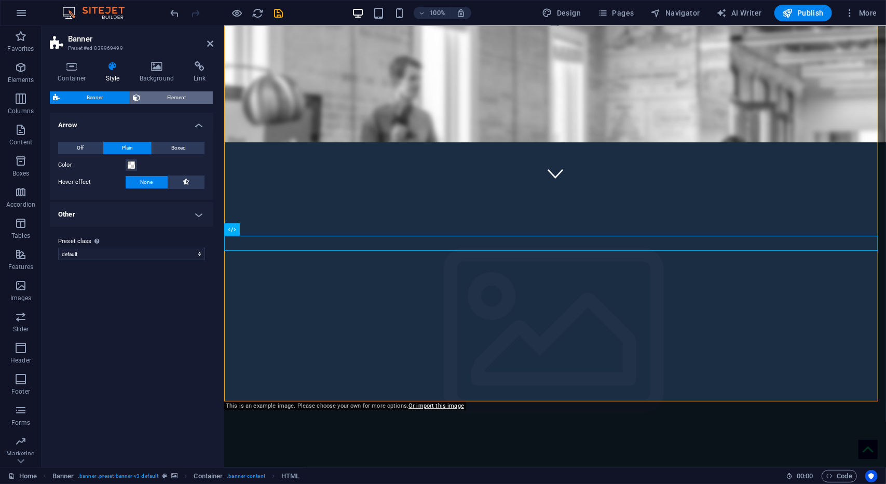
click at [167, 100] on span "Element" at bounding box center [177, 97] width 66 height 12
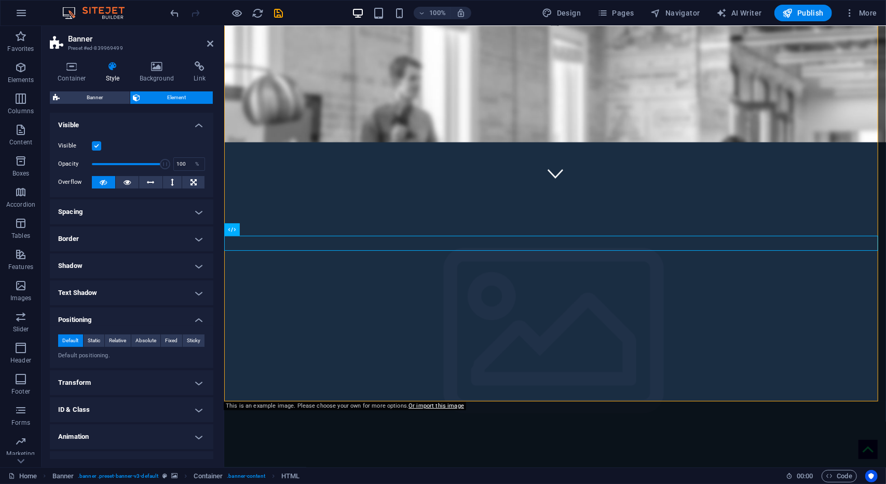
click at [193, 207] on h4 "Spacing" at bounding box center [132, 211] width 164 height 25
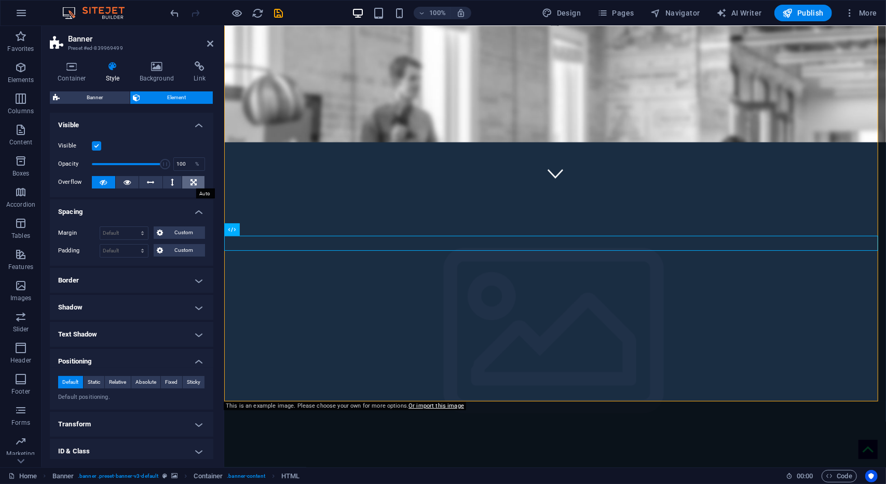
click at [191, 183] on icon at bounding box center [194, 182] width 6 height 12
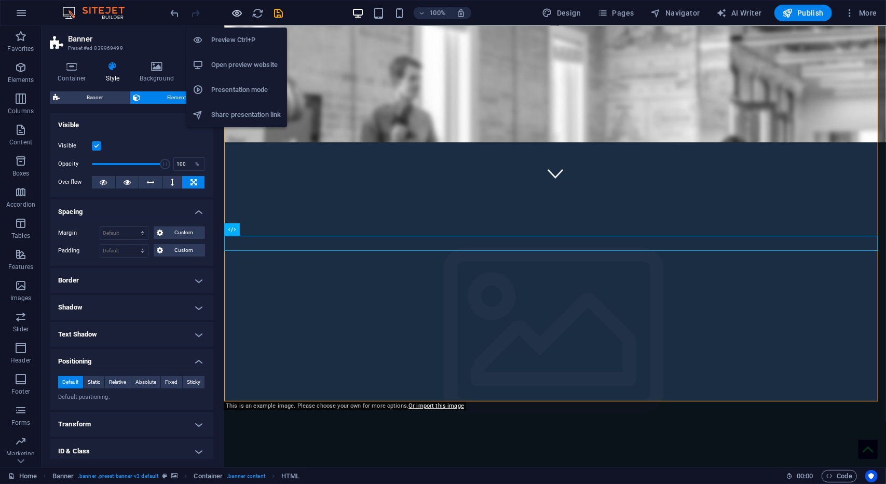
click at [235, 13] on icon "button" at bounding box center [238, 13] width 12 height 12
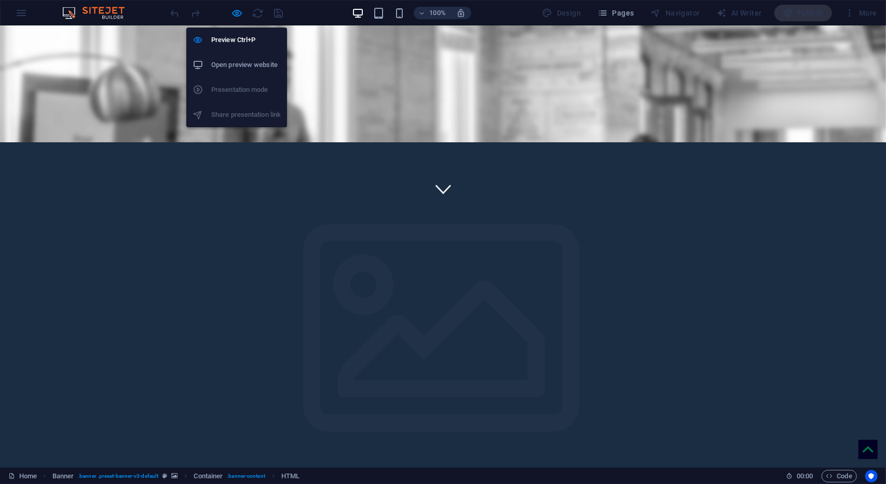
click at [235, 70] on h6 "Open preview website" at bounding box center [246, 65] width 70 height 12
click at [238, 14] on icon "button" at bounding box center [238, 13] width 12 height 12
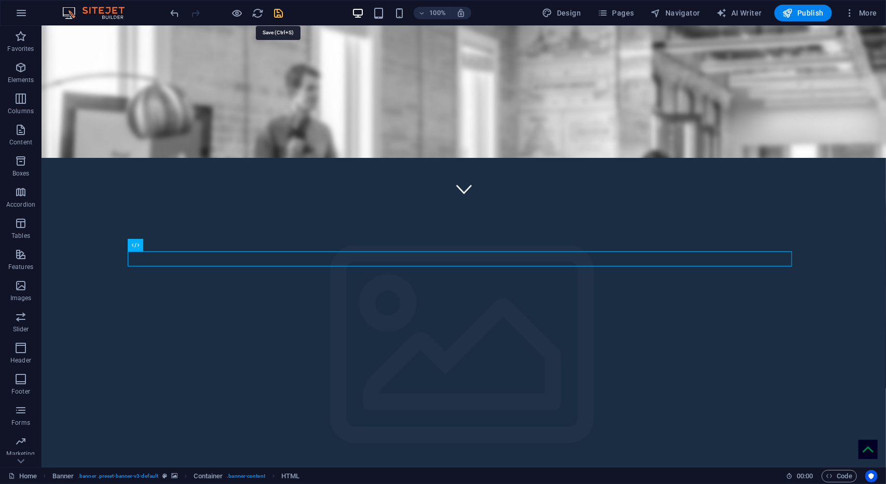
drag, startPoint x: 282, startPoint y: 6, endPoint x: 280, endPoint y: 11, distance: 5.8
click at [280, 11] on div at bounding box center [227, 13] width 116 height 17
click at [280, 11] on icon "save" at bounding box center [279, 13] width 12 height 12
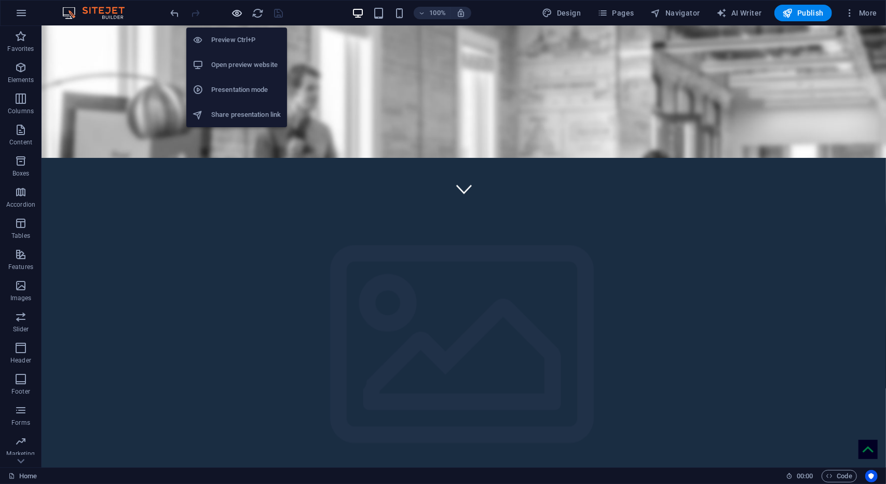
click at [236, 13] on icon "button" at bounding box center [238, 13] width 12 height 12
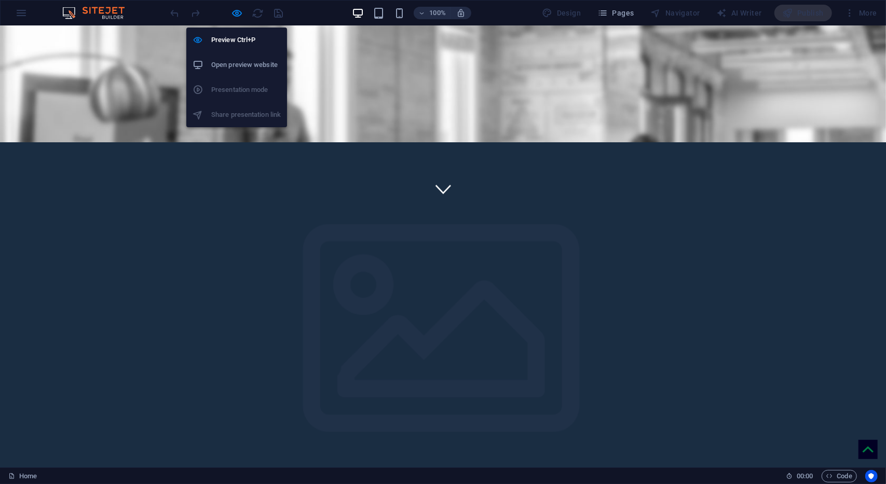
click at [228, 67] on h6 "Open preview website" at bounding box center [246, 65] width 70 height 12
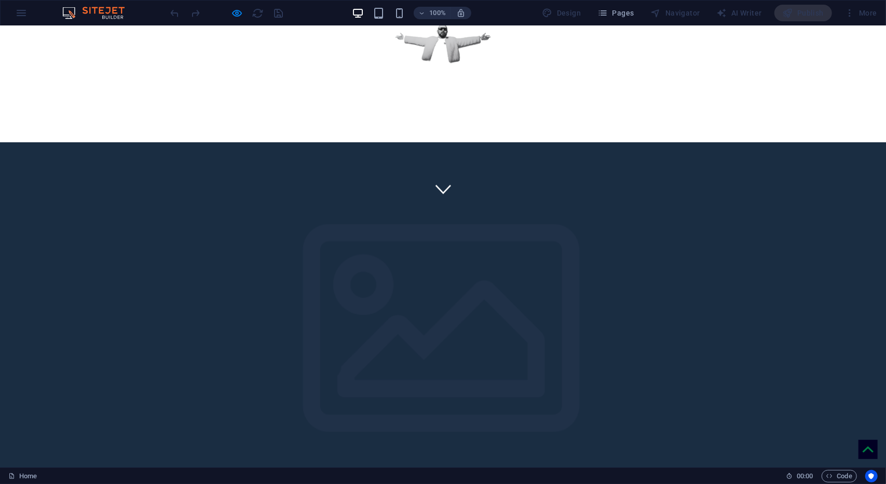
scroll to position [173, 0]
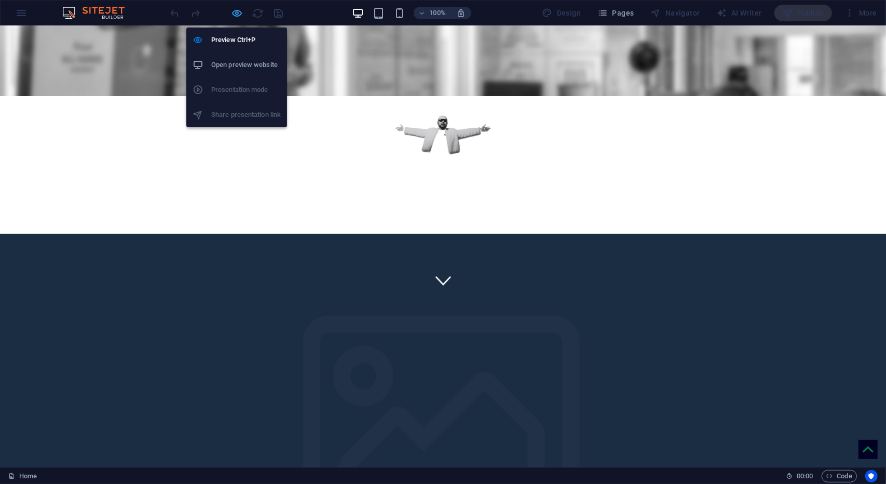
click at [236, 16] on icon "button" at bounding box center [238, 13] width 12 height 12
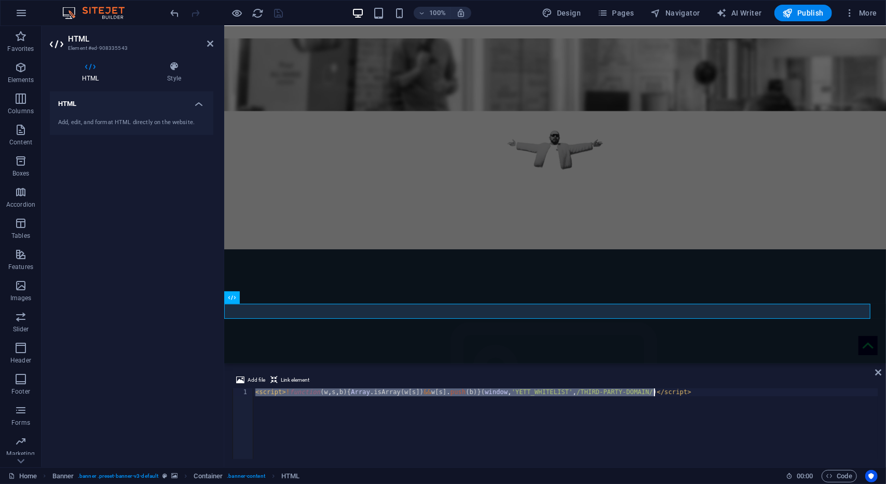
click at [368, 405] on div "< script > ! function ( w , s , b ) { Array . isArray ( w [ s ]) && w [ s ] . p…" at bounding box center [565, 431] width 625 height 86
type textarea "<script async src="https://eocampaign1.com/form/08cadef2-8a34-11f0-b86e-0180ea8…"
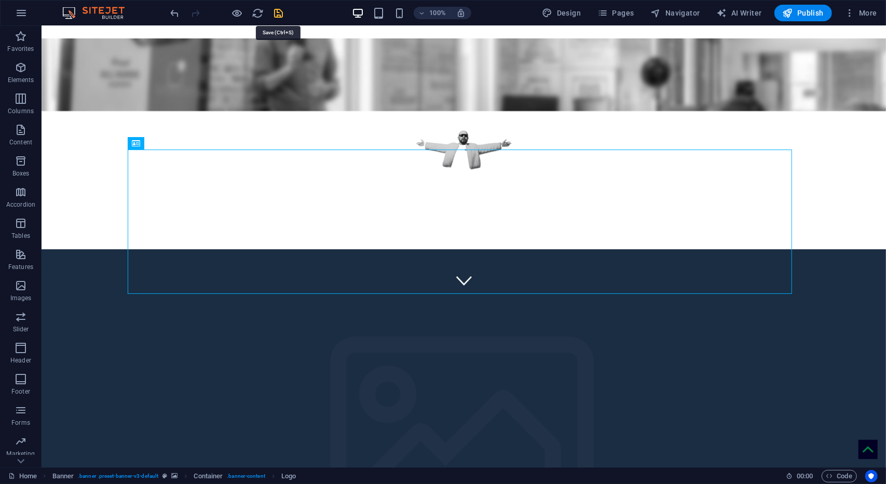
click at [279, 11] on icon "save" at bounding box center [279, 13] width 12 height 12
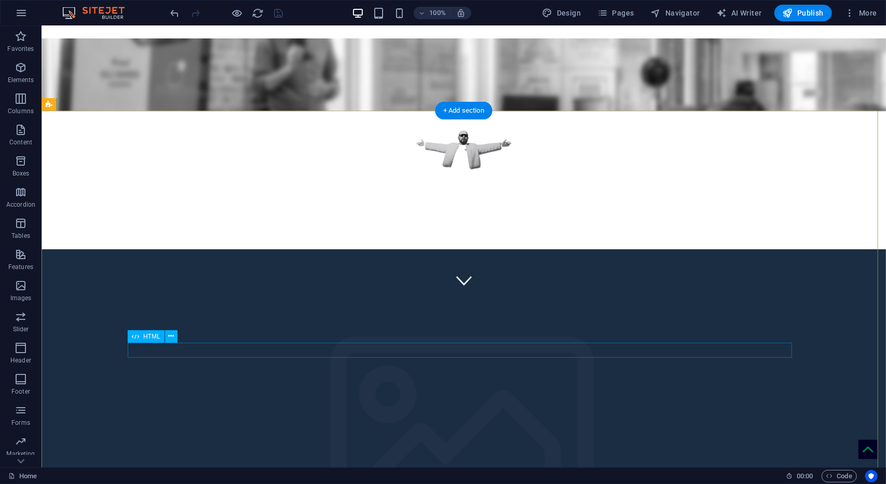
click at [137, 339] on icon at bounding box center [135, 336] width 7 height 12
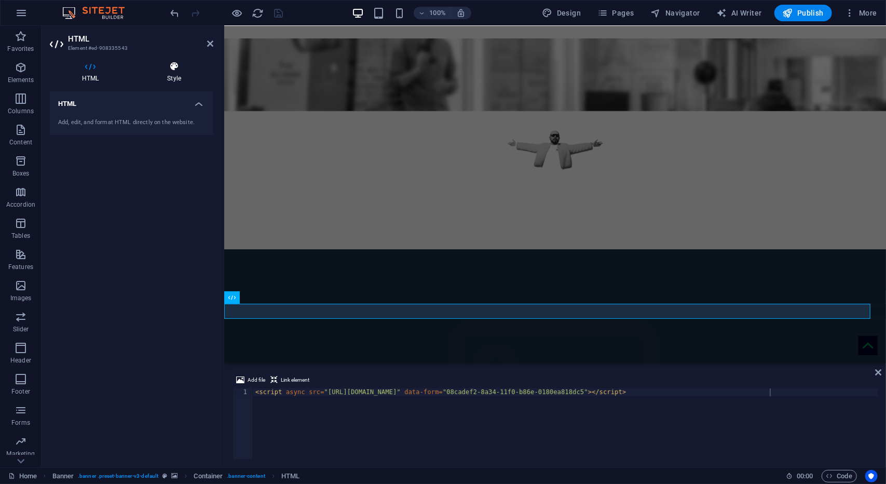
click at [173, 73] on h4 "Style" at bounding box center [174, 72] width 78 height 22
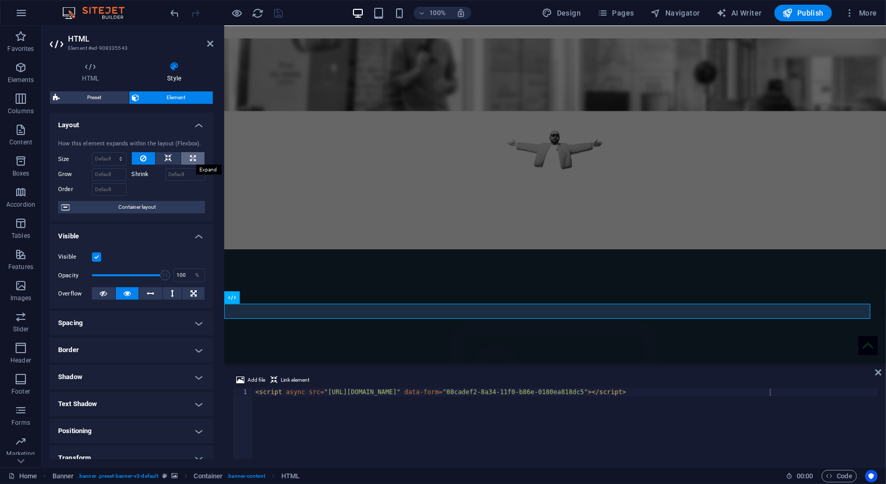
click at [186, 157] on button at bounding box center [192, 158] width 23 height 12
type input "100"
select select "%"
click at [283, 11] on icon "save" at bounding box center [279, 13] width 12 height 12
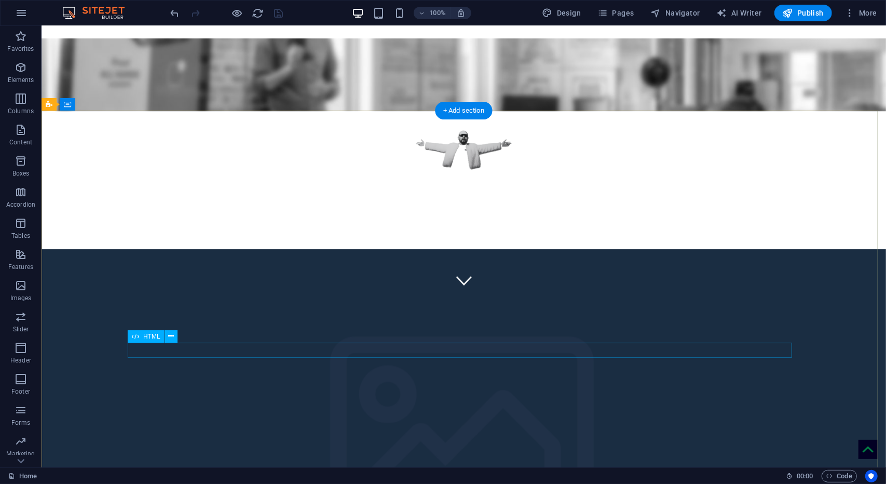
select select "%"
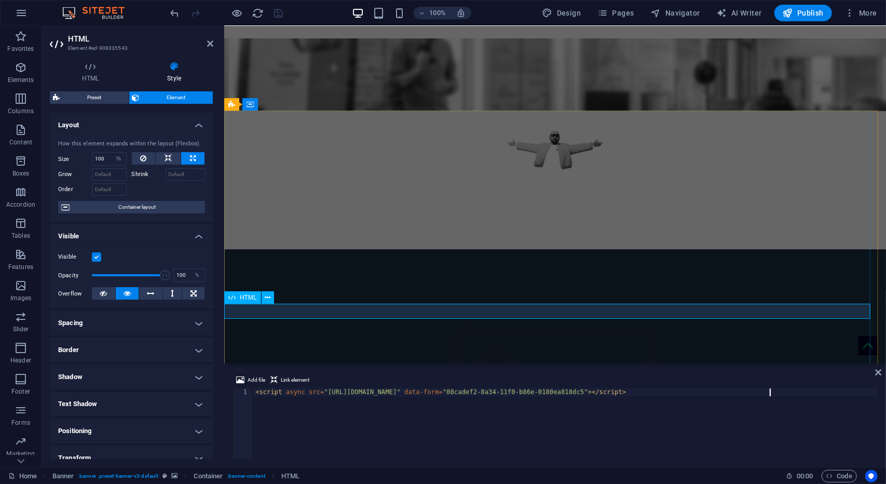
click at [234, 295] on icon at bounding box center [231, 297] width 7 height 12
click at [192, 294] on icon at bounding box center [194, 293] width 6 height 12
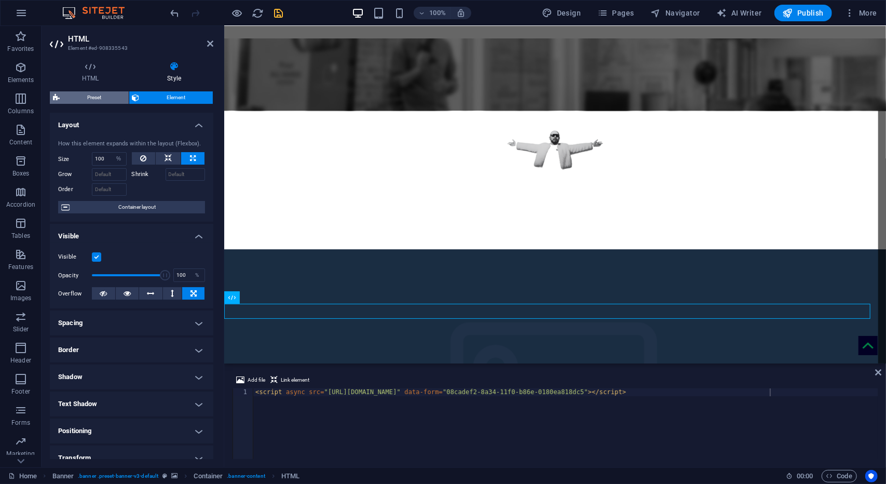
click at [111, 102] on span "Preset" at bounding box center [94, 97] width 63 height 12
select select "preset-banner-v3-default"
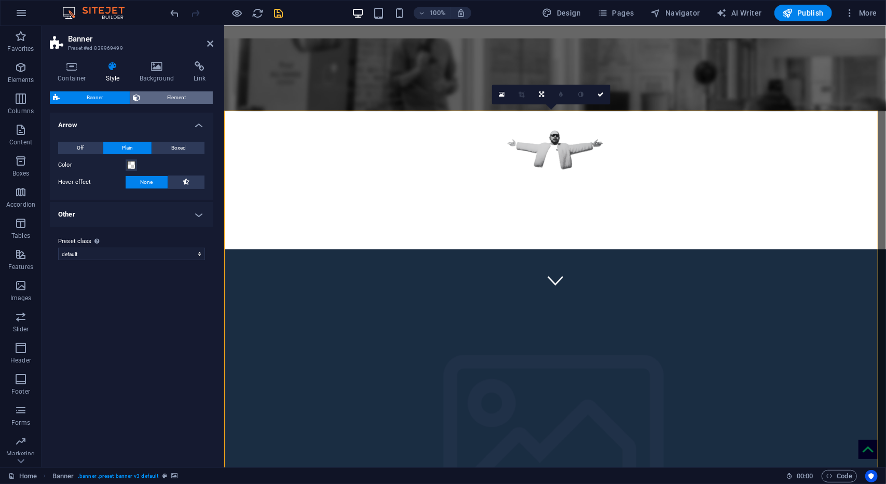
drag, startPoint x: 168, startPoint y: 90, endPoint x: 161, endPoint y: 101, distance: 12.6
click at [161, 101] on div "Container Style Background Link Size Height Default px rem % vh vw Min. height …" at bounding box center [132, 260] width 164 height 398
click at [161, 101] on span "Element" at bounding box center [177, 97] width 66 height 12
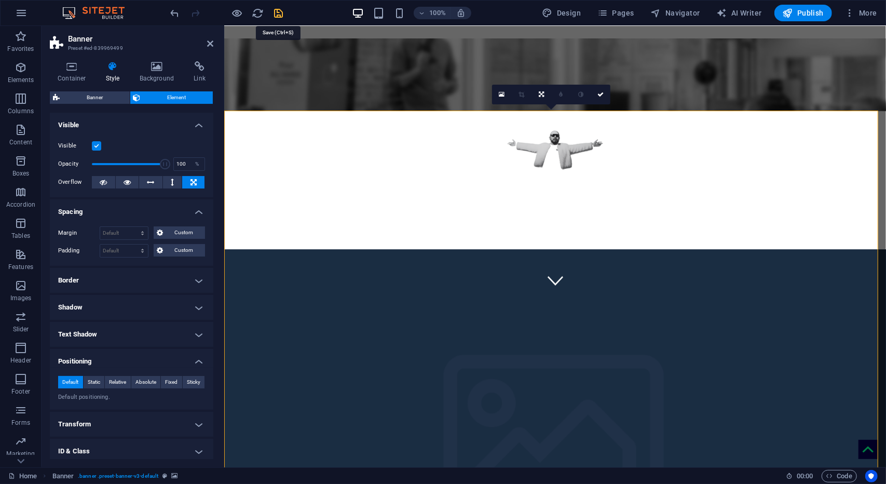
click at [280, 14] on icon "save" at bounding box center [279, 13] width 12 height 12
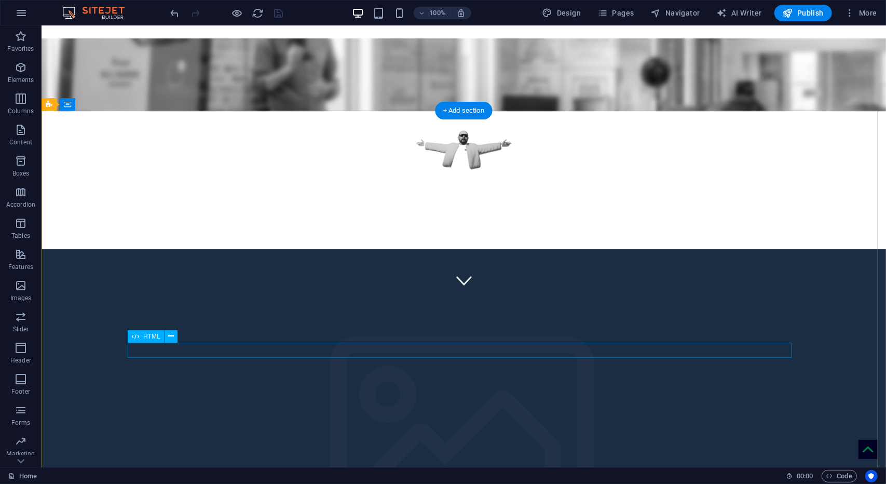
select select "%"
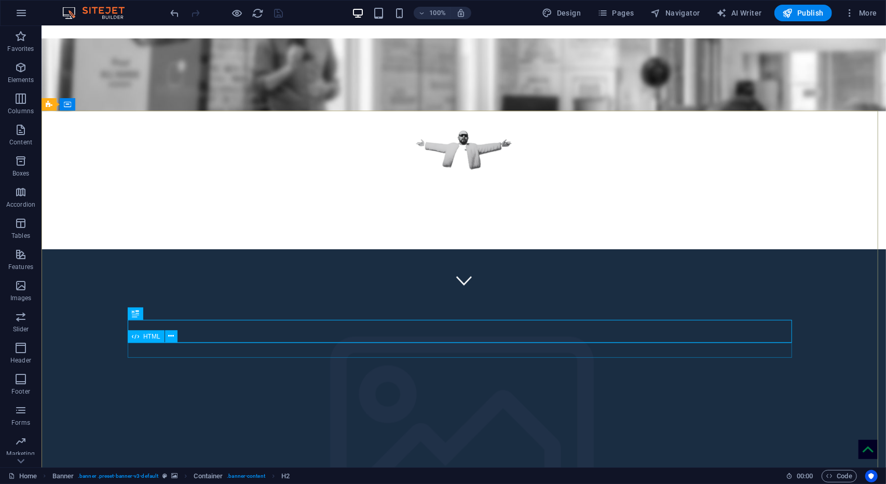
click at [149, 336] on span "HTML" at bounding box center [151, 336] width 17 height 6
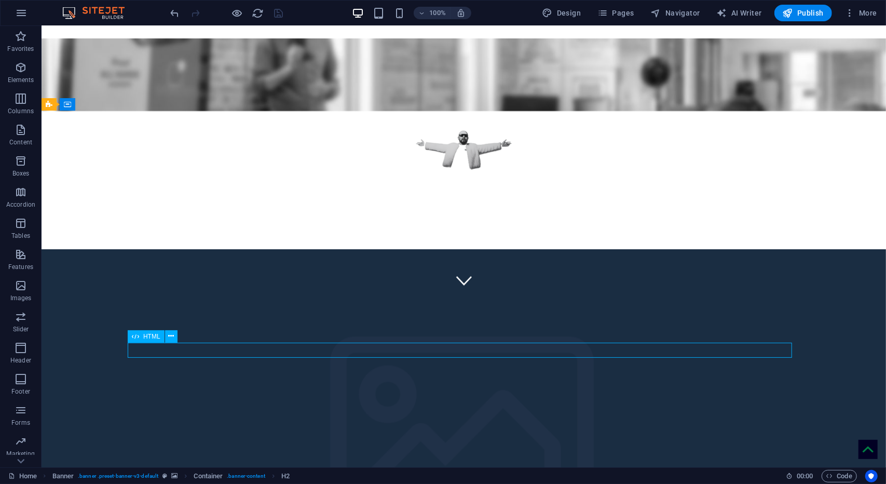
click at [149, 336] on span "HTML" at bounding box center [151, 336] width 17 height 6
select select "%"
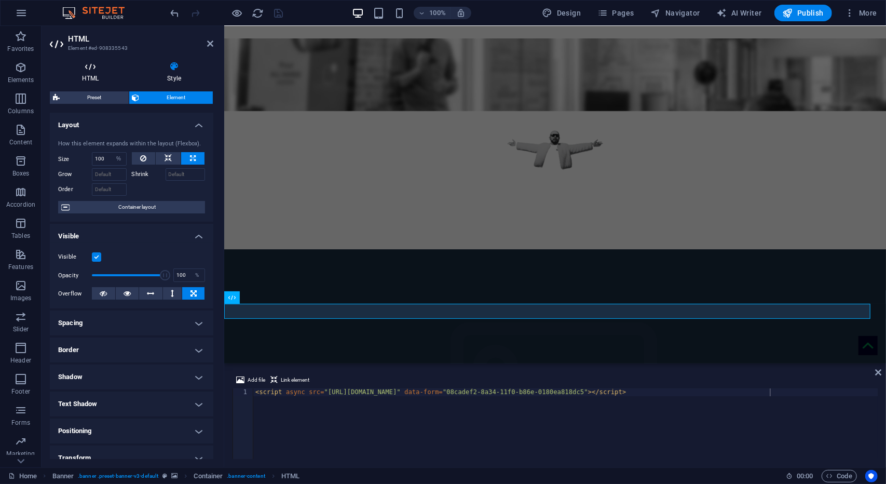
click at [103, 78] on h4 "HTML" at bounding box center [92, 72] width 85 height 22
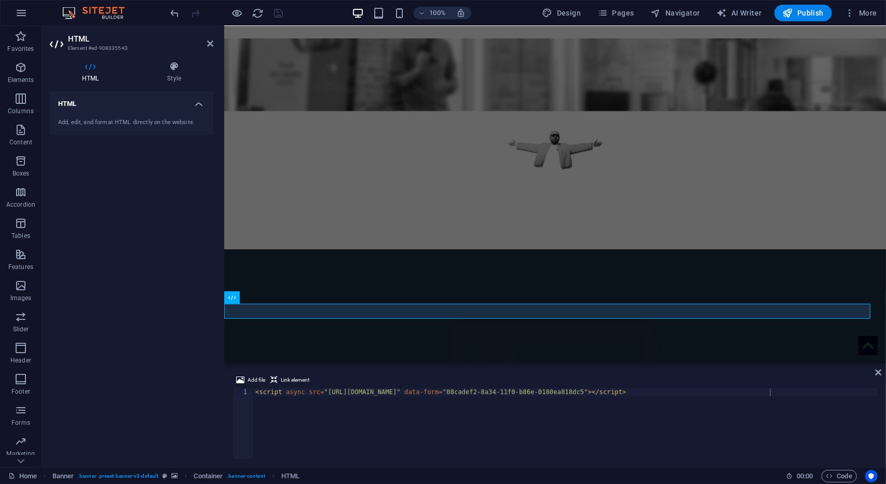
click at [202, 103] on h4 "HTML" at bounding box center [132, 100] width 164 height 19
click at [182, 60] on div "HTML Style HTML Add, edit, and format HTML directly on the website. Preset Elem…" at bounding box center [132, 260] width 180 height 414
click at [175, 80] on h4 "Style" at bounding box center [174, 72] width 78 height 22
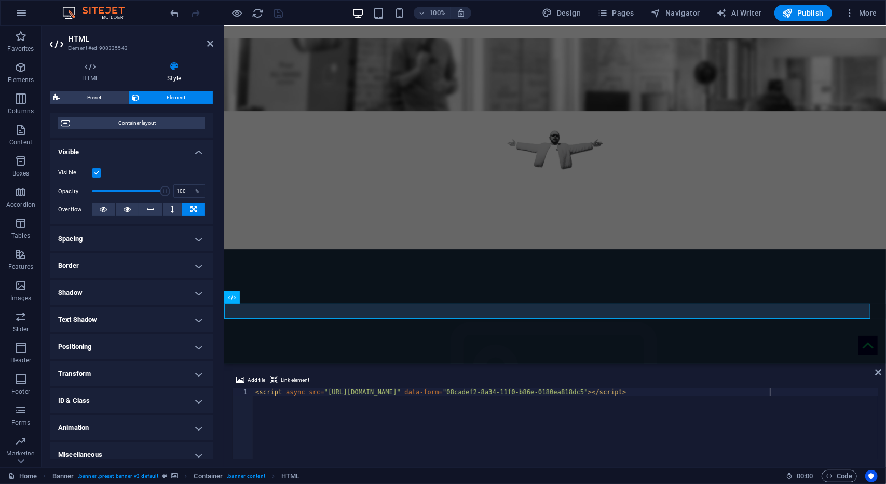
scroll to position [92, 0]
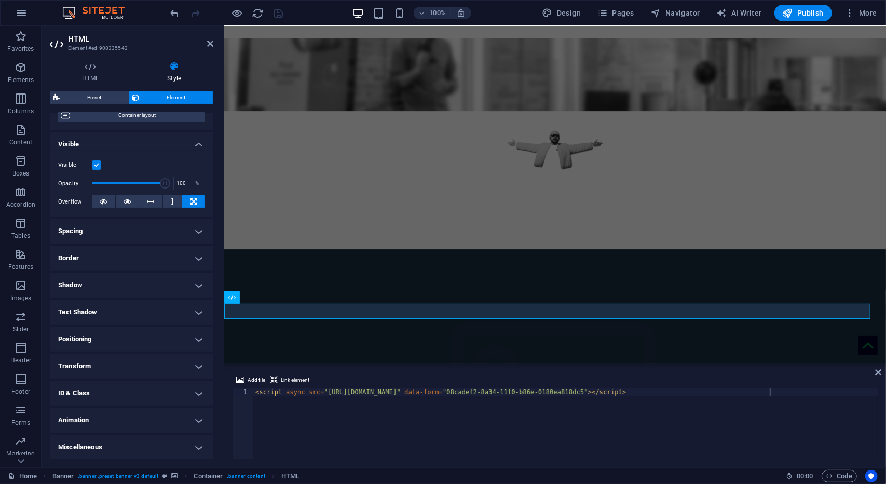
click at [145, 331] on h4 "Positioning" at bounding box center [132, 339] width 164 height 25
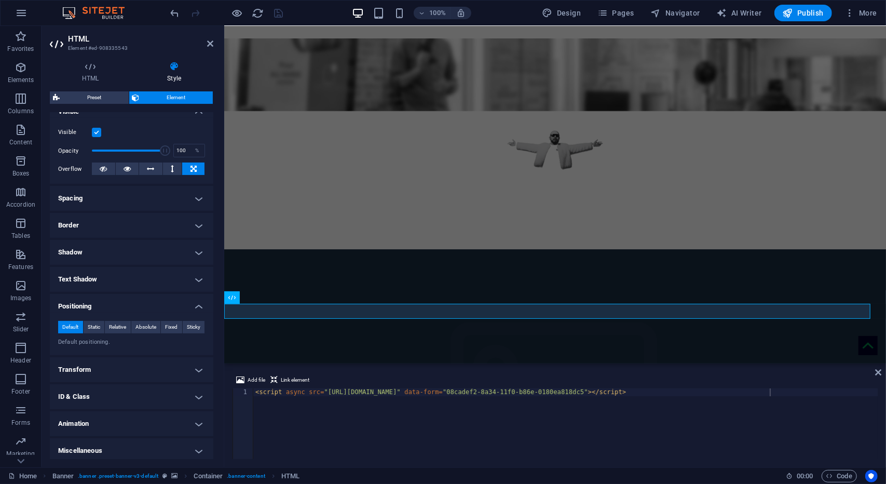
scroll to position [128, 0]
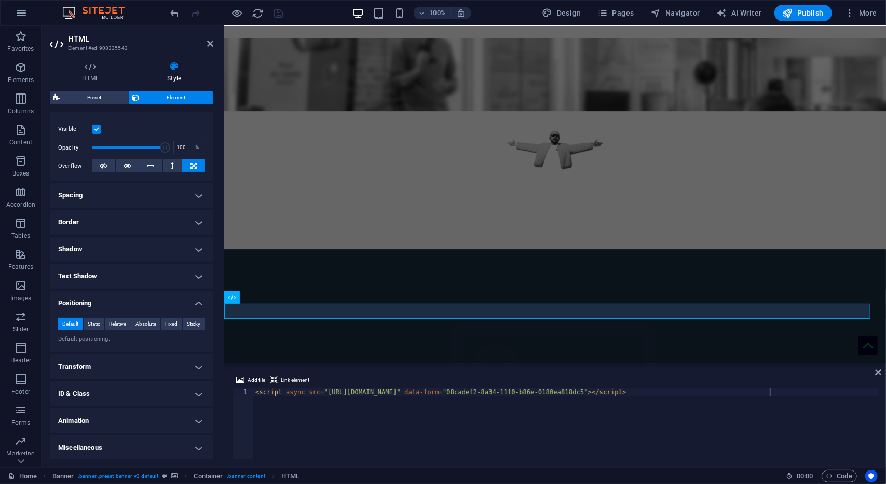
click at [130, 370] on h4 "Transform" at bounding box center [132, 366] width 164 height 25
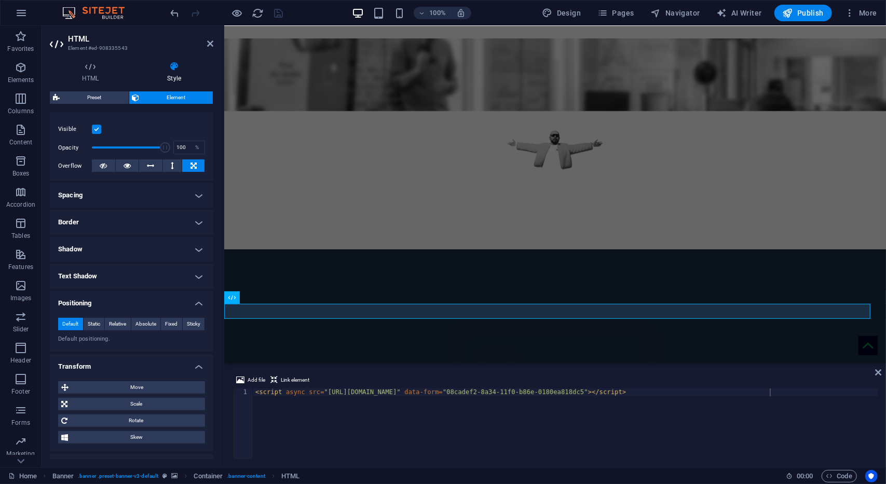
scroll to position [200, 0]
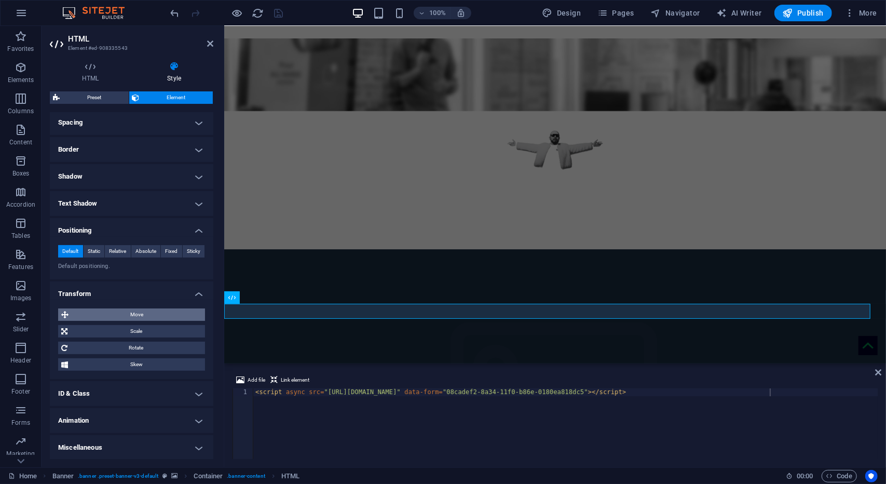
click at [182, 314] on span "Move" at bounding box center [137, 314] width 130 height 12
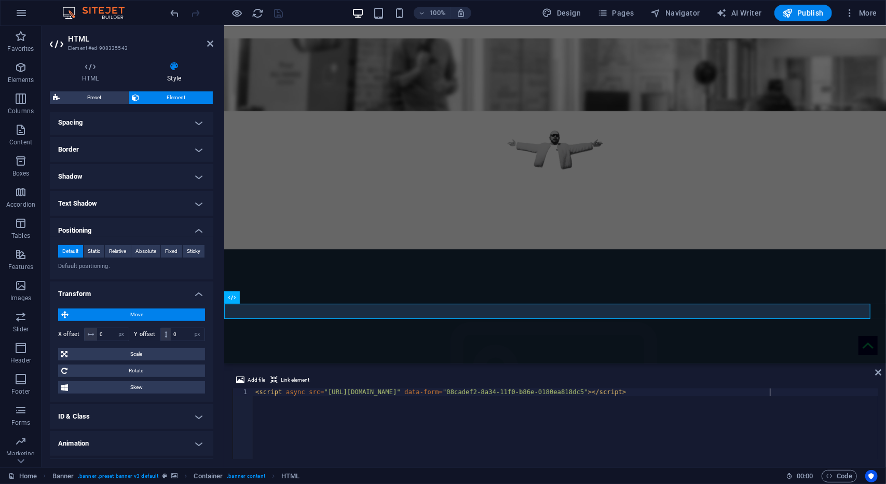
click at [132, 408] on h4 "ID & Class" at bounding box center [132, 416] width 164 height 25
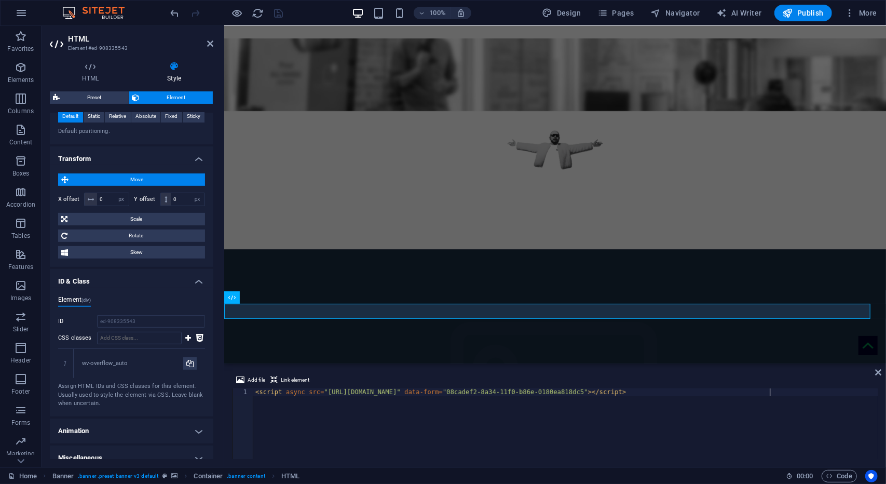
scroll to position [346, 0]
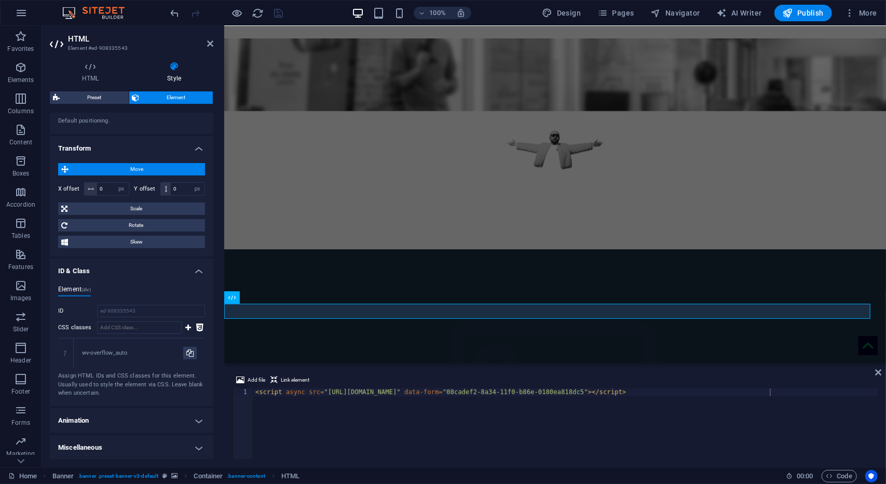
click at [113, 449] on h4 "Miscellaneous" at bounding box center [132, 447] width 164 height 25
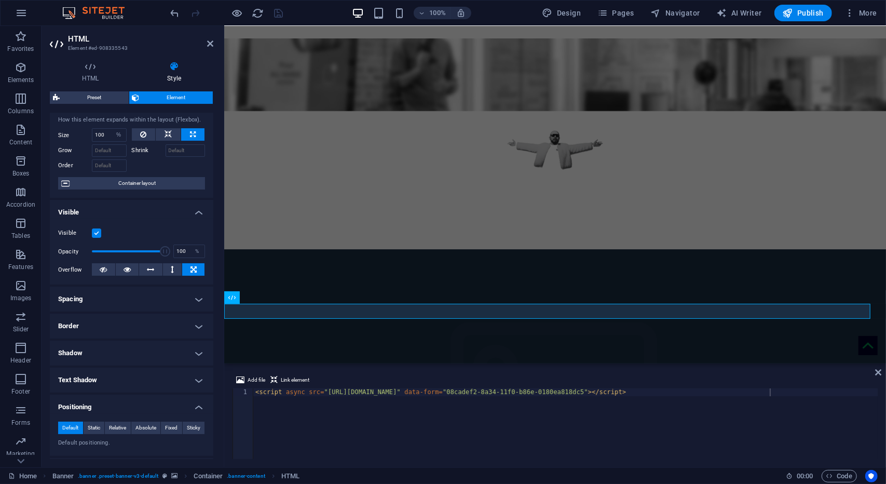
scroll to position [0, 0]
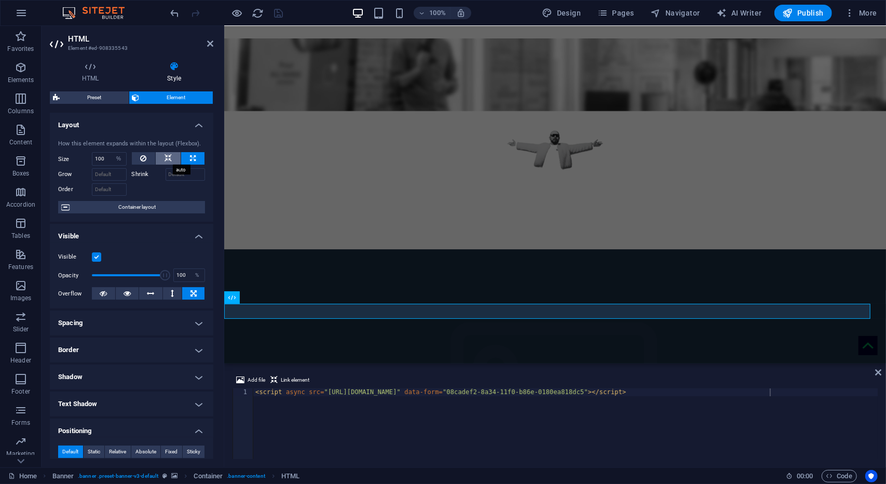
click at [168, 158] on icon at bounding box center [168, 158] width 7 height 12
select select "DISABLED_OPTION_VALUE"
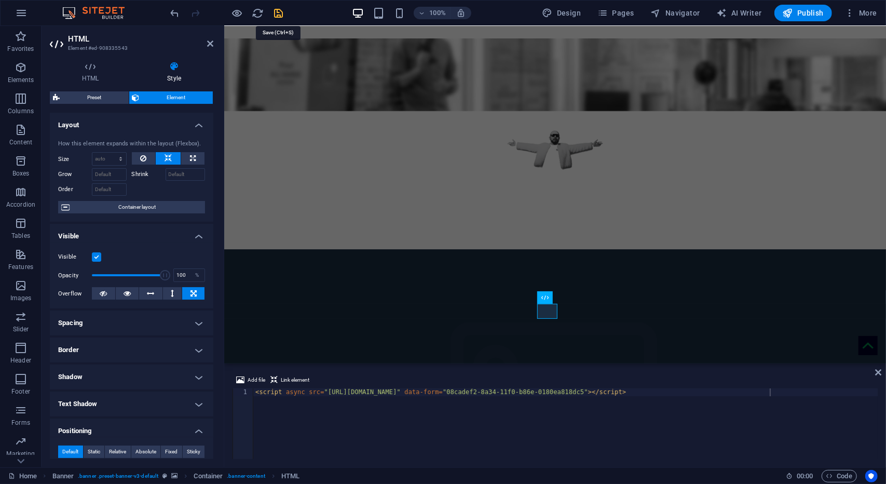
click at [275, 12] on icon "save" at bounding box center [279, 13] width 12 height 12
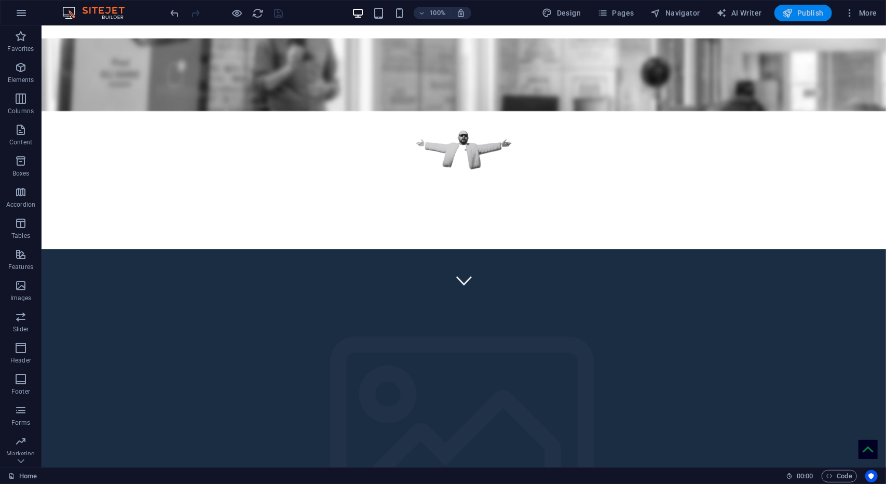
click at [797, 15] on span "Publish" at bounding box center [803, 13] width 41 height 10
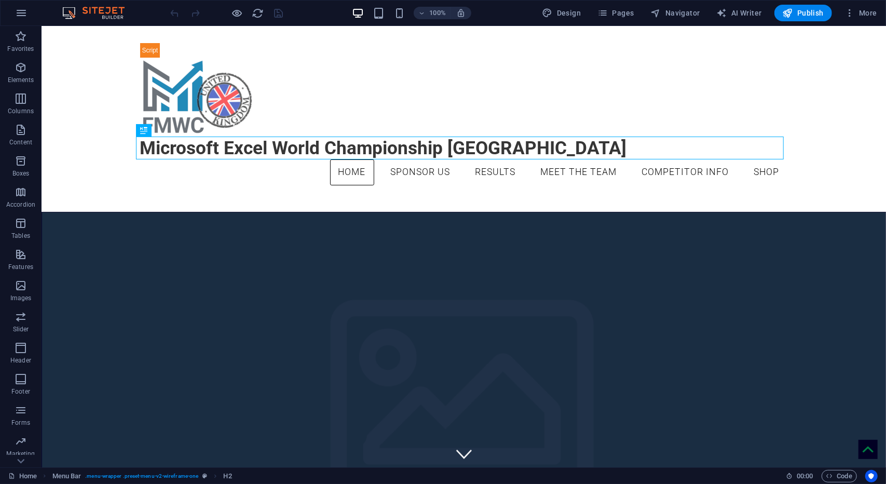
click at [113, 5] on div "100% Design Pages Navigator AI Writer Publish More" at bounding box center [443, 13] width 885 height 25
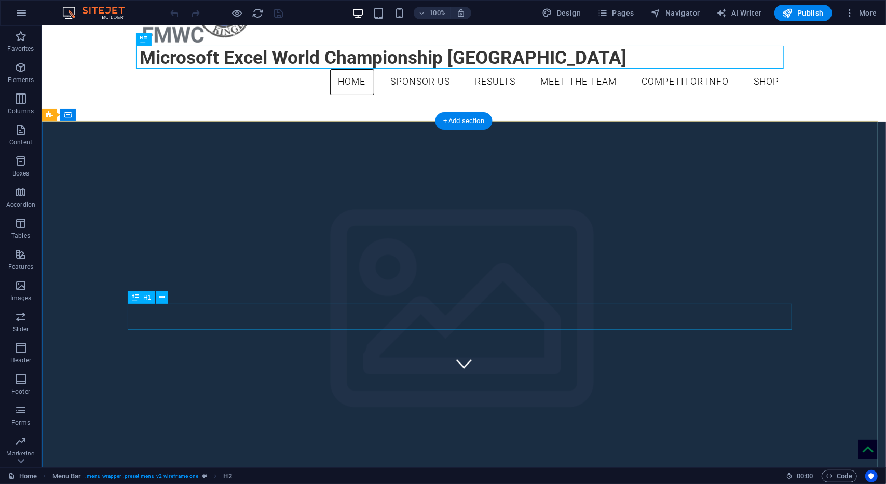
scroll to position [91, 0]
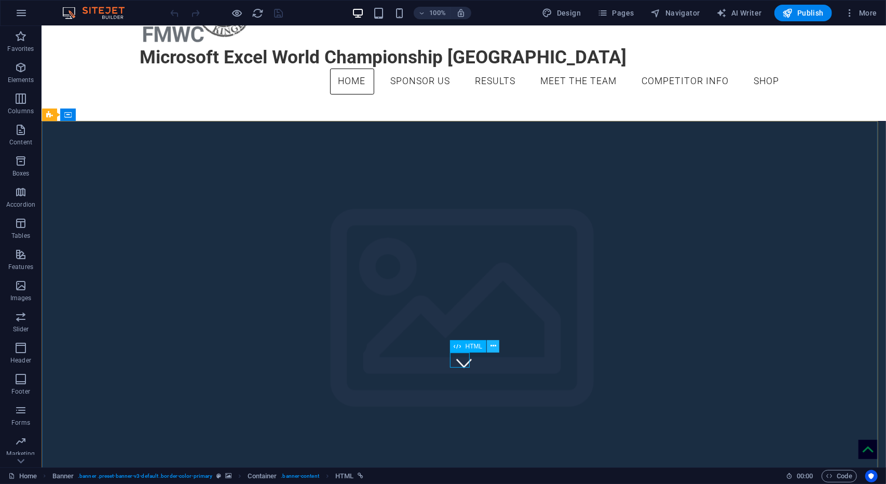
click at [491, 348] on icon at bounding box center [494, 346] width 6 height 11
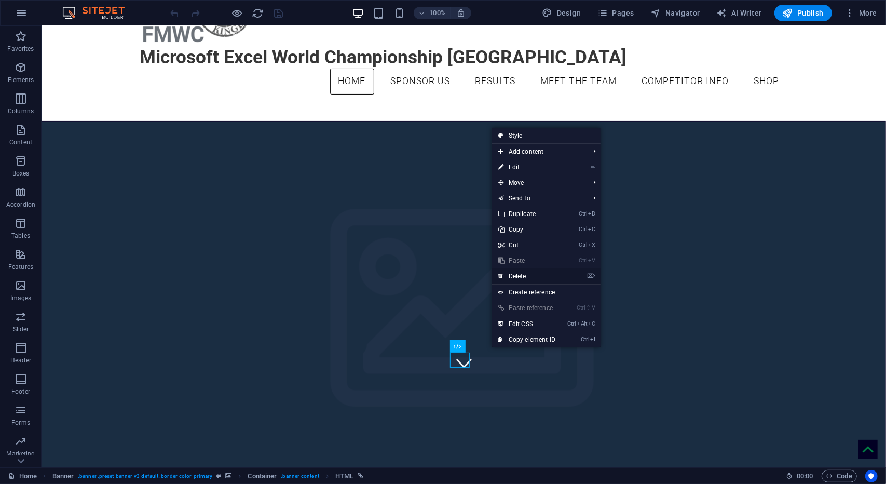
click at [538, 274] on link "⌦ Delete" at bounding box center [527, 276] width 70 height 16
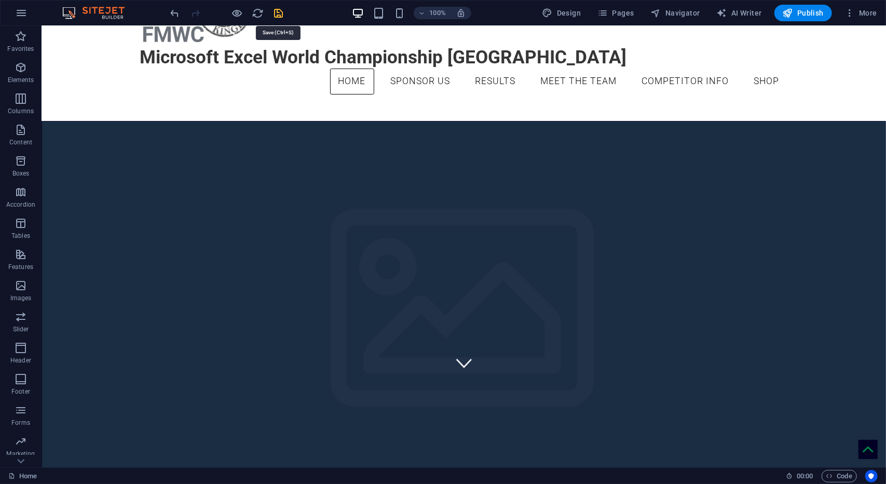
click at [279, 12] on icon "save" at bounding box center [279, 13] width 12 height 12
click at [802, 5] on button "Publish" at bounding box center [804, 13] width 58 height 17
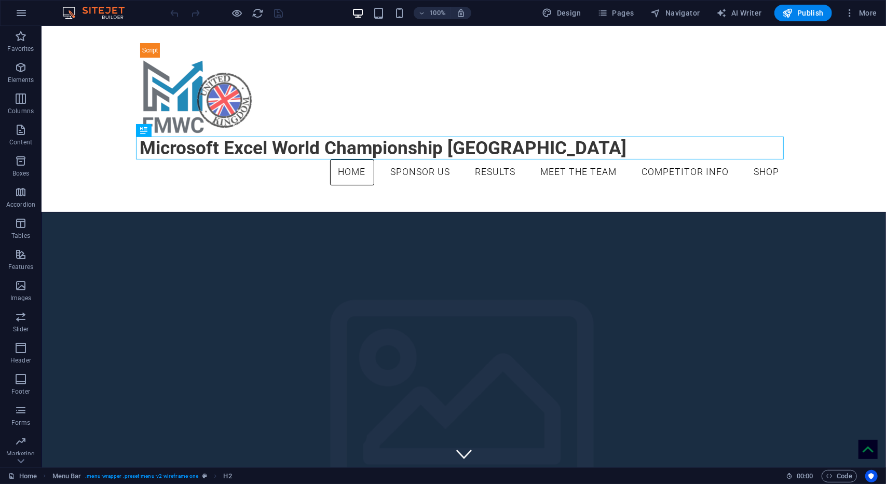
drag, startPoint x: 75, startPoint y: 5, endPoint x: 105, endPoint y: 15, distance: 31.9
click at [105, 15] on div "100% Design Pages Navigator AI Writer Publish More" at bounding box center [443, 13] width 885 height 25
click at [105, 15] on img at bounding box center [99, 13] width 78 height 12
click at [22, 12] on icon "button" at bounding box center [21, 13] width 12 height 12
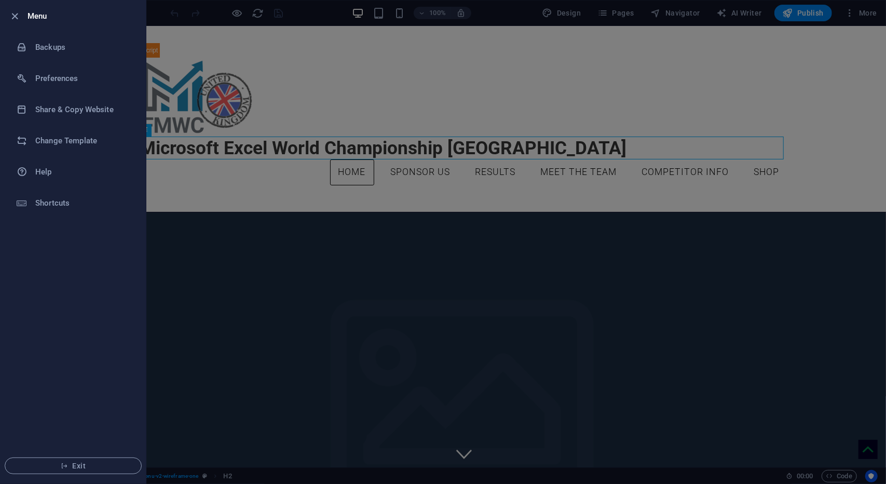
click at [396, 74] on div at bounding box center [443, 242] width 886 height 484
